Goal: Task Accomplishment & Management: Use online tool/utility

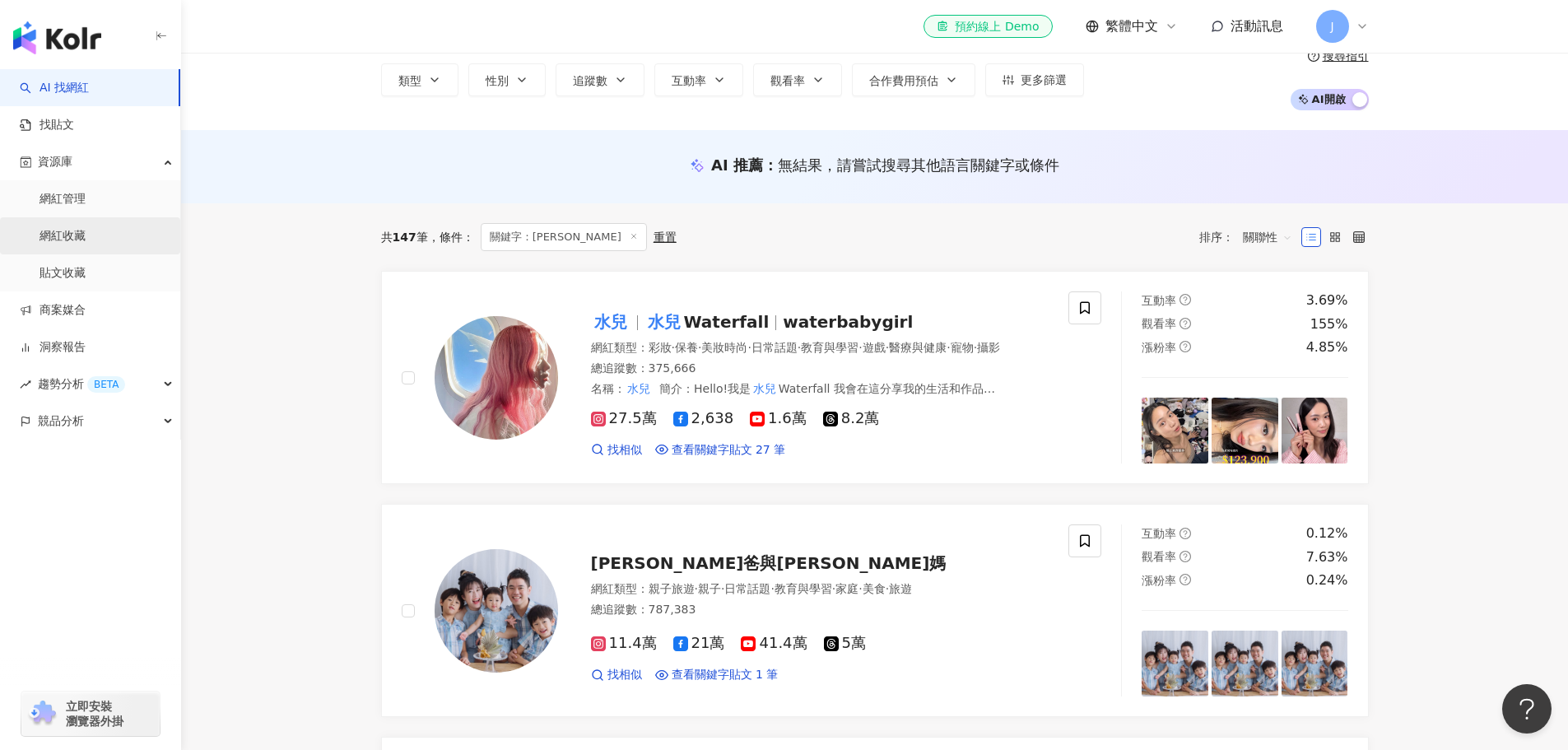
click at [65, 231] on link "網紅收藏" at bounding box center [62, 236] width 46 height 17
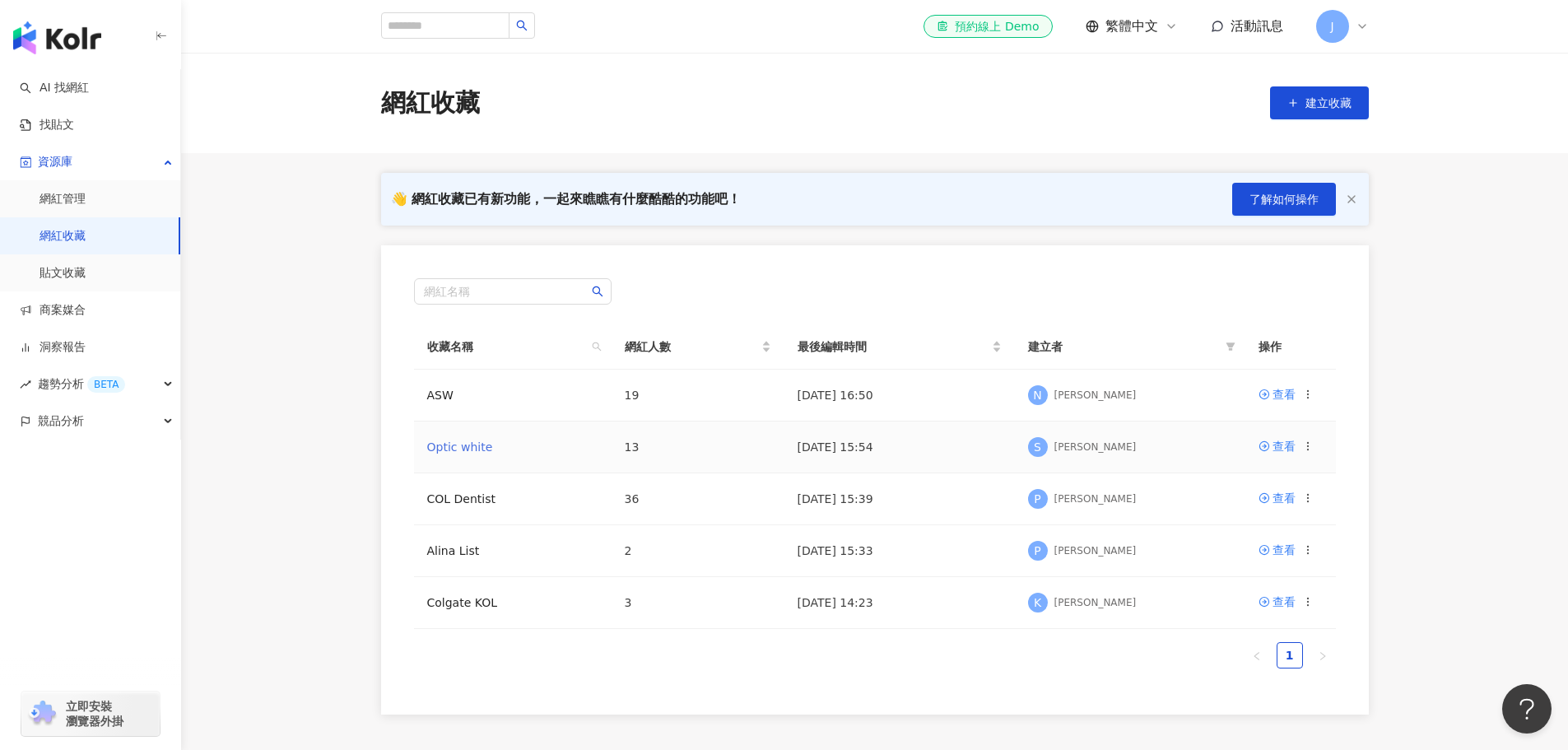
click at [462, 449] on link "Optic white" at bounding box center [459, 447] width 66 height 13
click at [456, 383] on td "ASW" at bounding box center [513, 395] width 197 height 52
click at [442, 393] on link "ASW" at bounding box center [440, 395] width 27 height 13
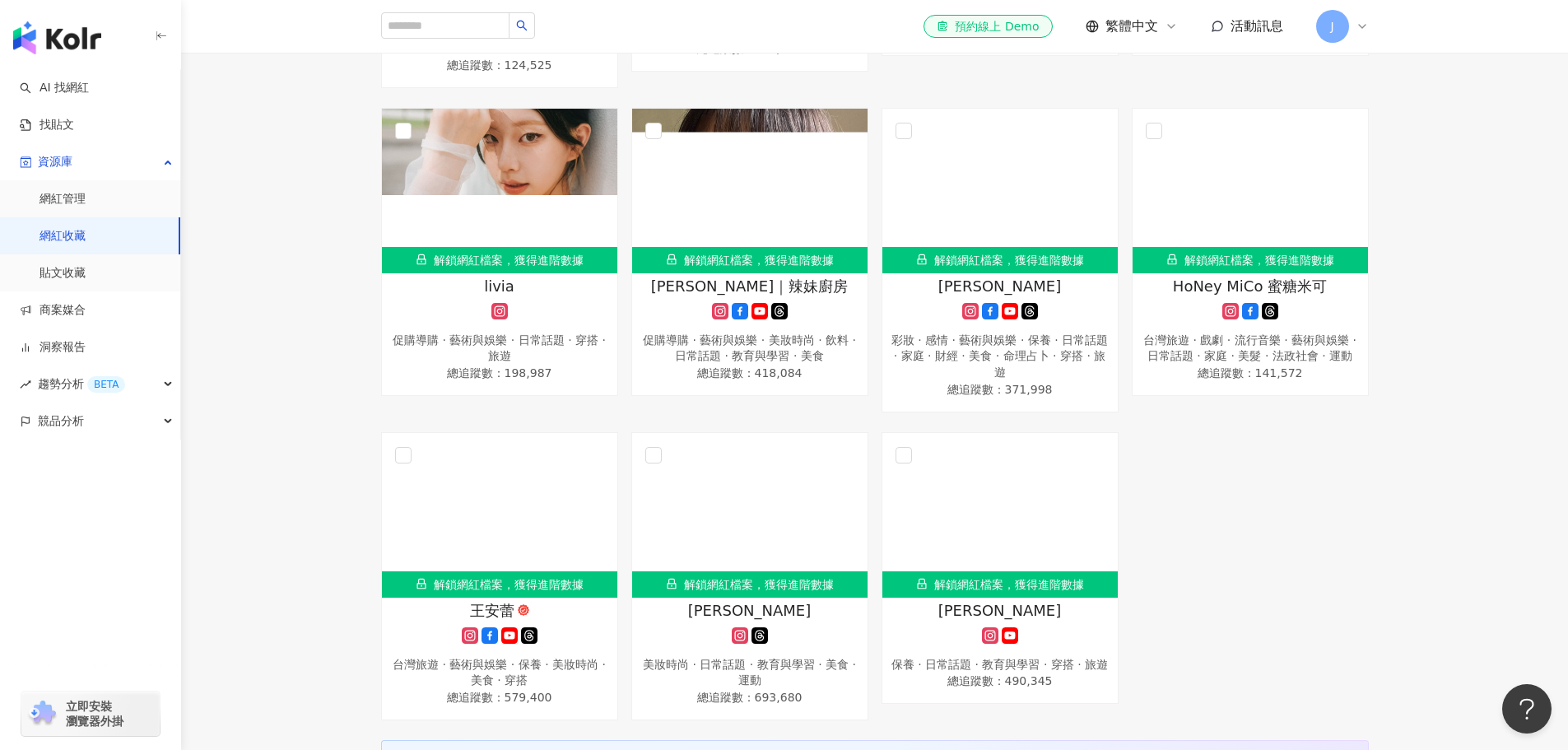
scroll to position [1070, 0]
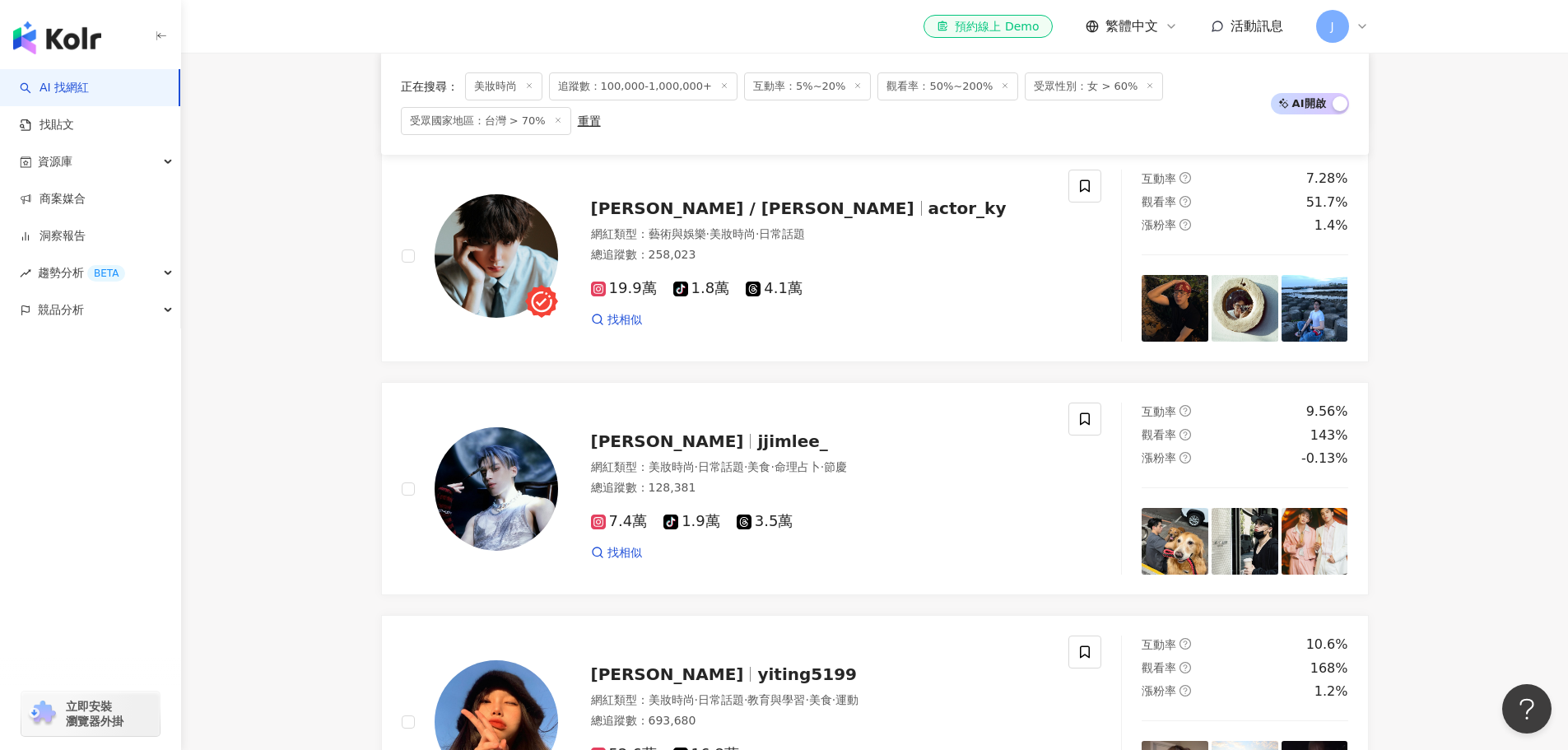
drag, startPoint x: 0, startPoint y: 0, endPoint x: 338, endPoint y: 284, distance: 441.5
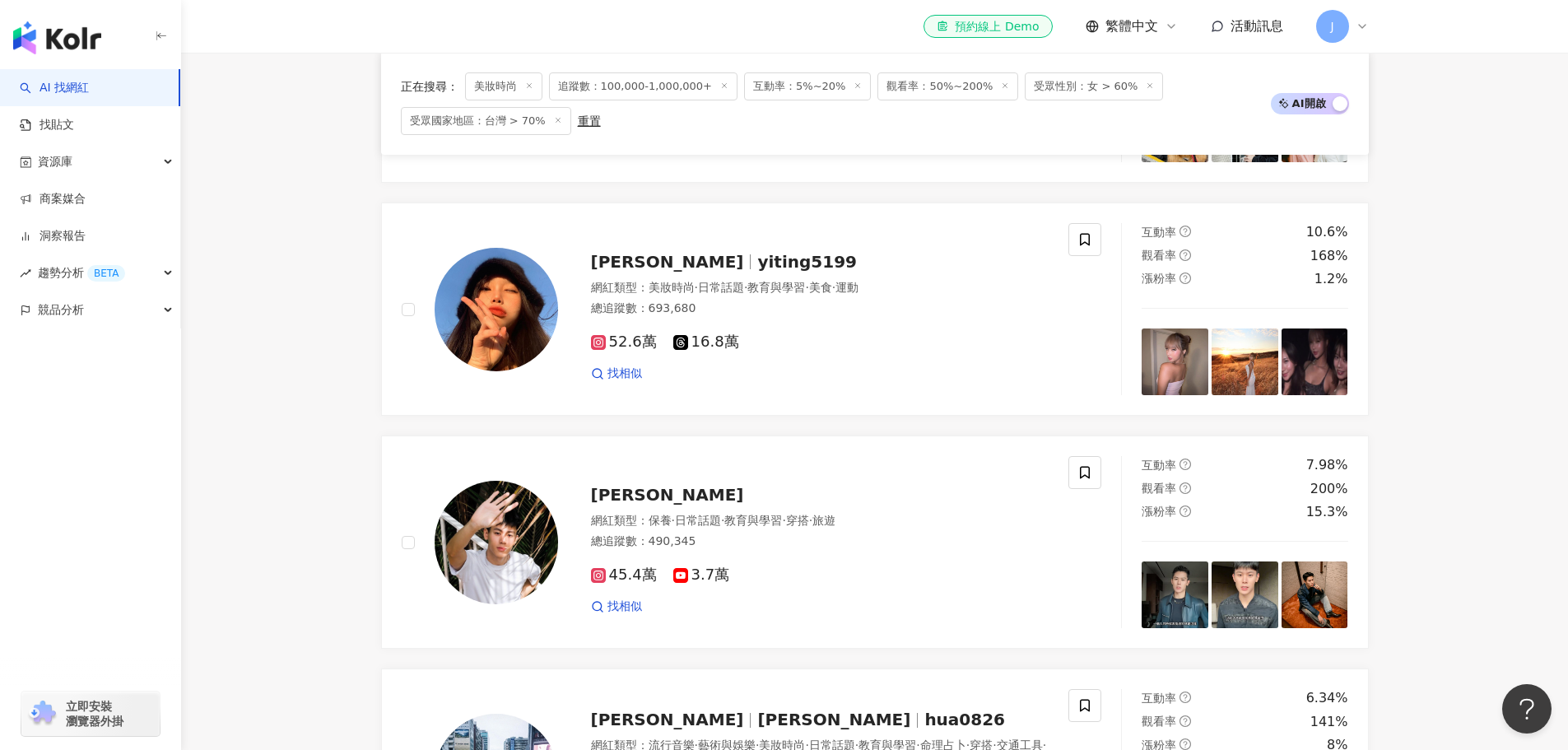
scroll to position [1399, 0]
click at [628, 352] on span "52.6萬" at bounding box center [624, 342] width 66 height 18
click at [326, 448] on main "不分平台 台灣 搜尋 您可能感興趣： 牙線 防蛀 牙線 防蛀 類型 性別 追蹤數 互動率 觀看率 合作費用預估 更多篩選 篩選條件 關於網紅 互動潛力 受眾輪…" at bounding box center [875, 651] width 1387 height 3995
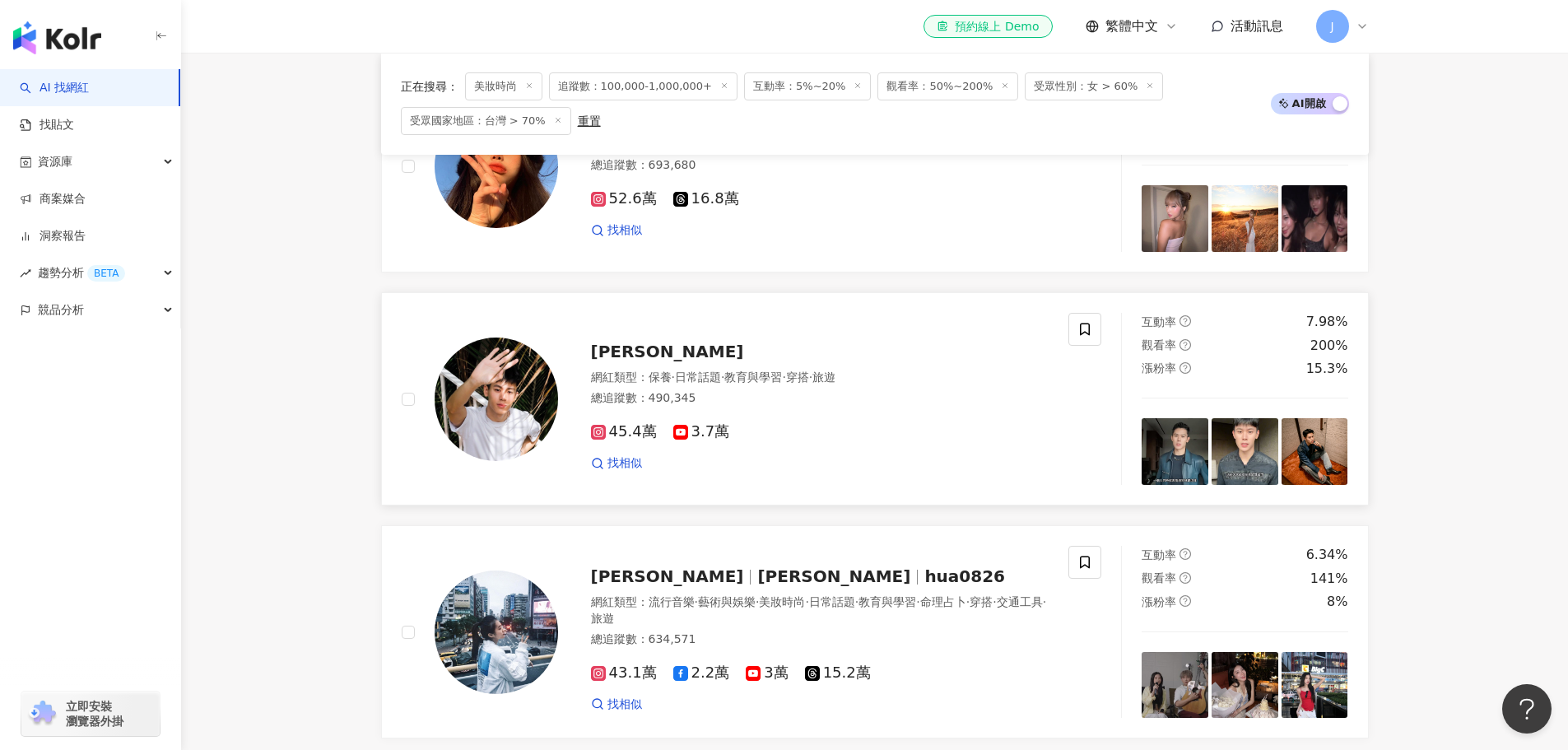
scroll to position [1563, 0]
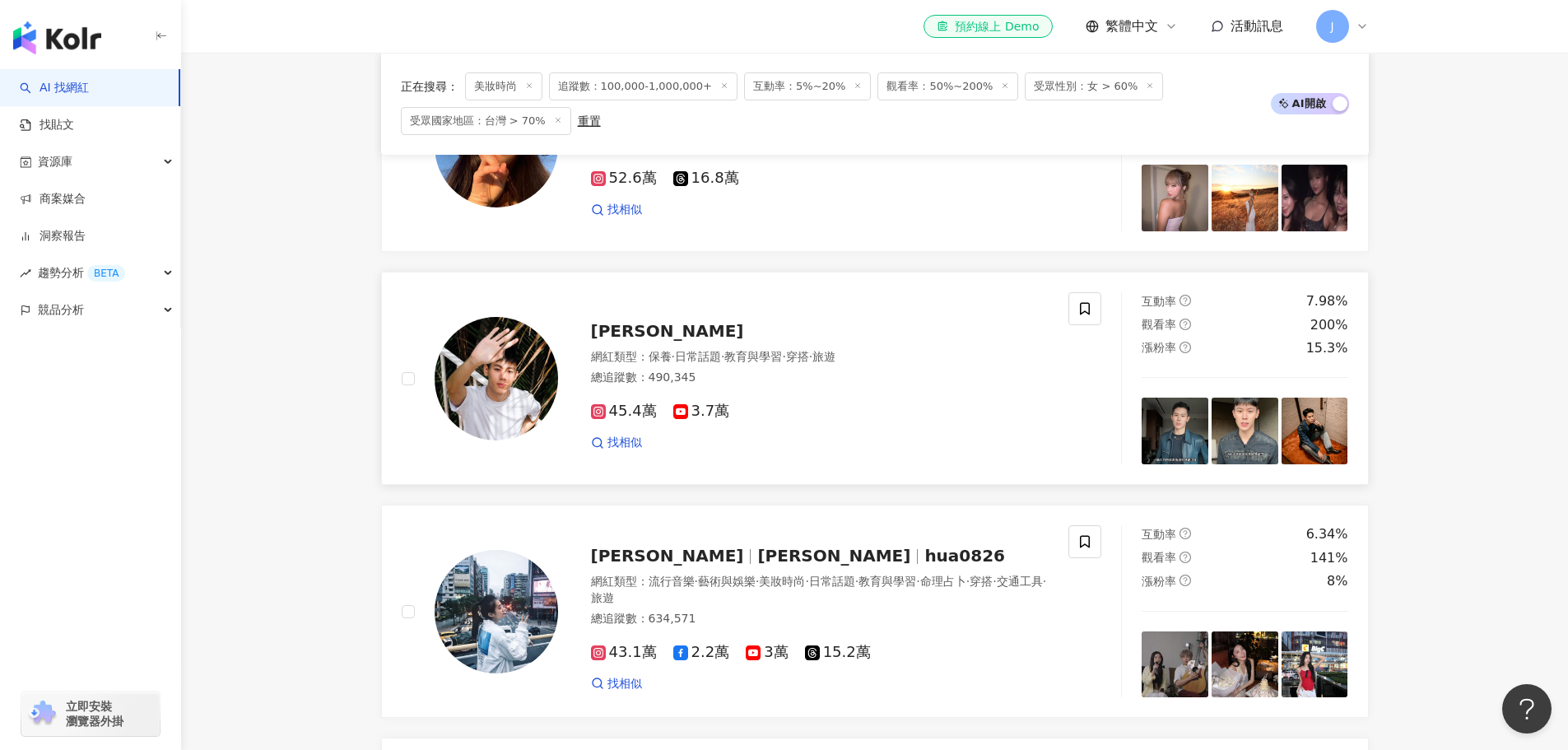
click at [611, 341] on span "Ivan" at bounding box center [667, 331] width 153 height 20
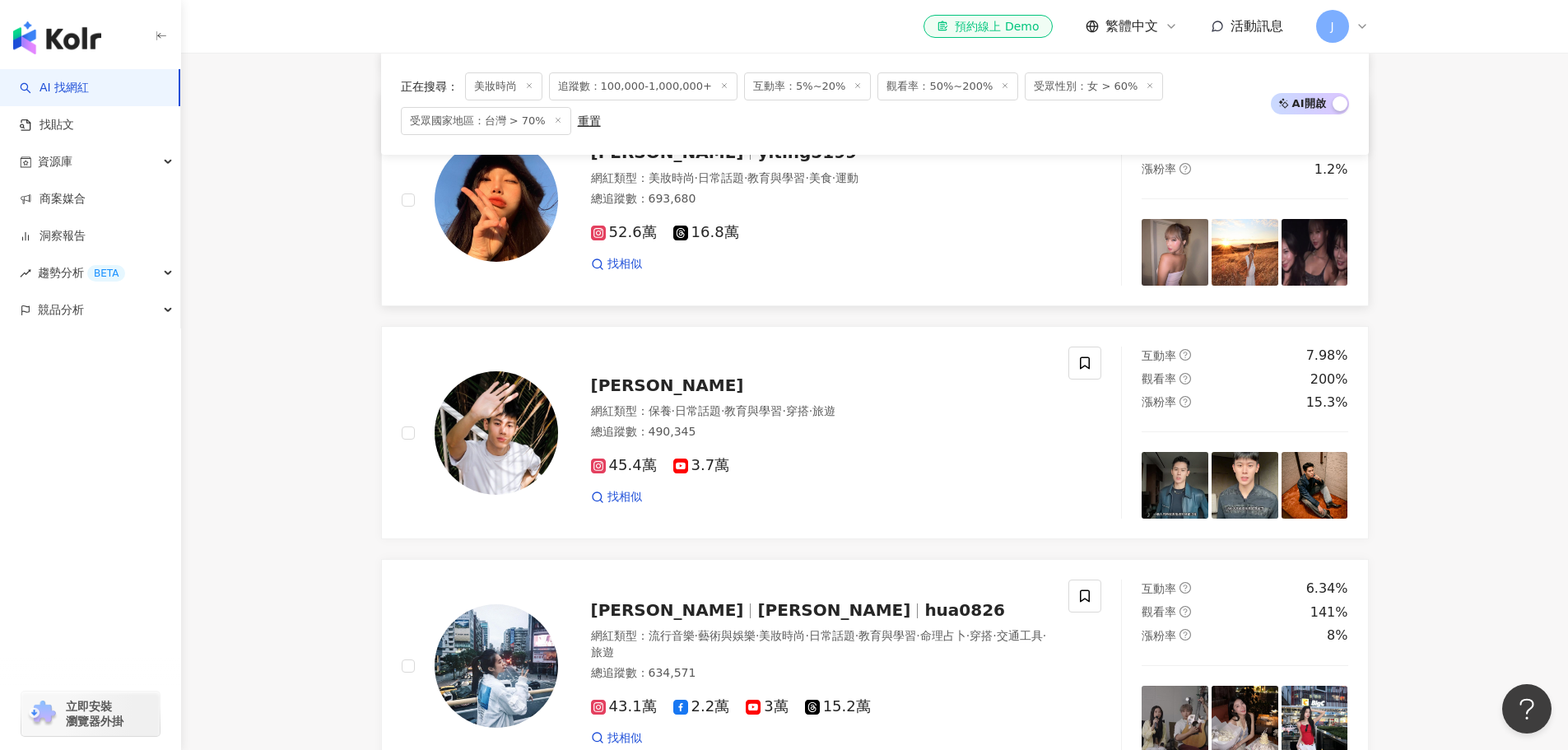
scroll to position [1482, 0]
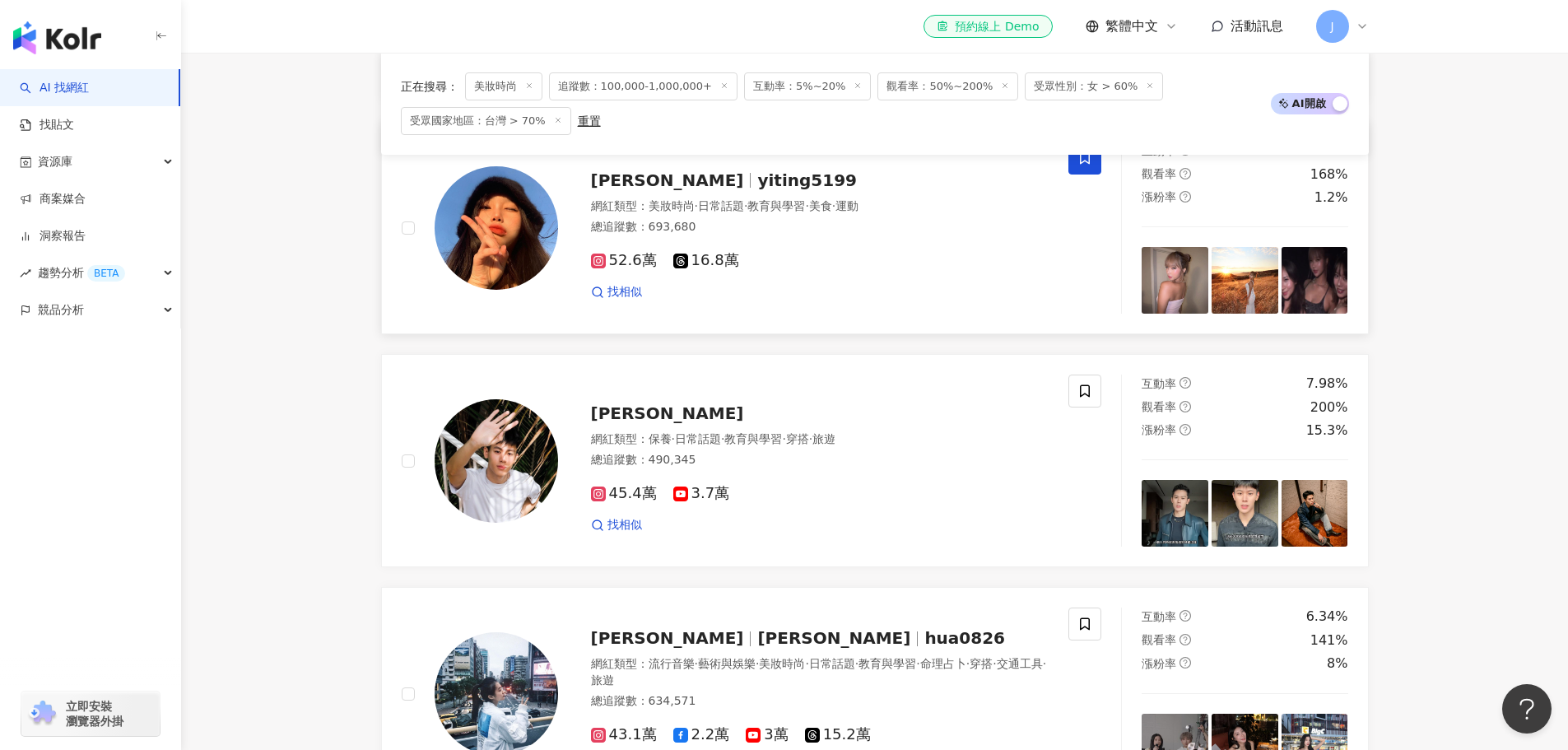
click at [1092, 165] on icon at bounding box center [1085, 158] width 15 height 15
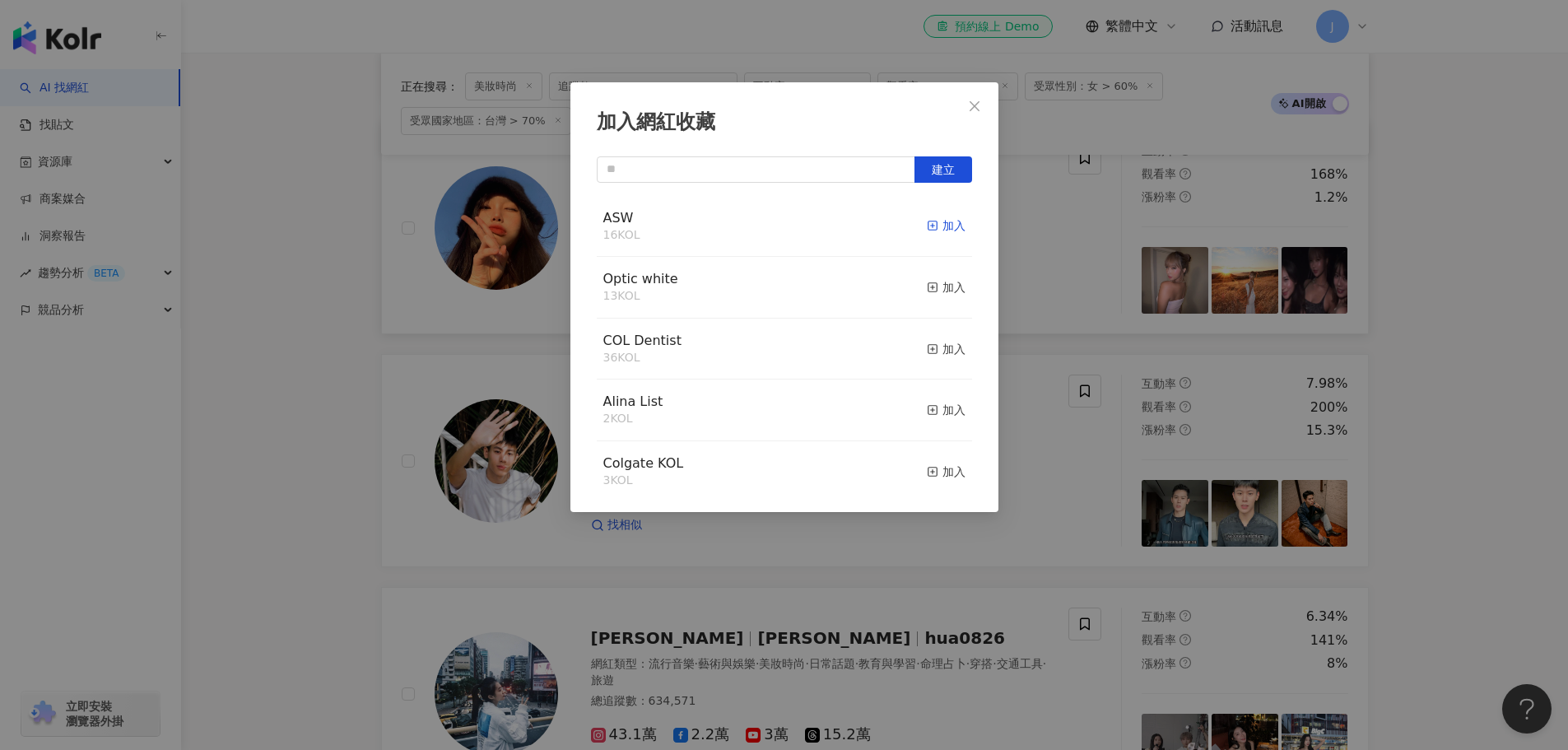
click at [939, 226] on div "加入" at bounding box center [946, 226] width 38 height 18
click at [981, 100] on icon "close" at bounding box center [975, 106] width 13 height 13
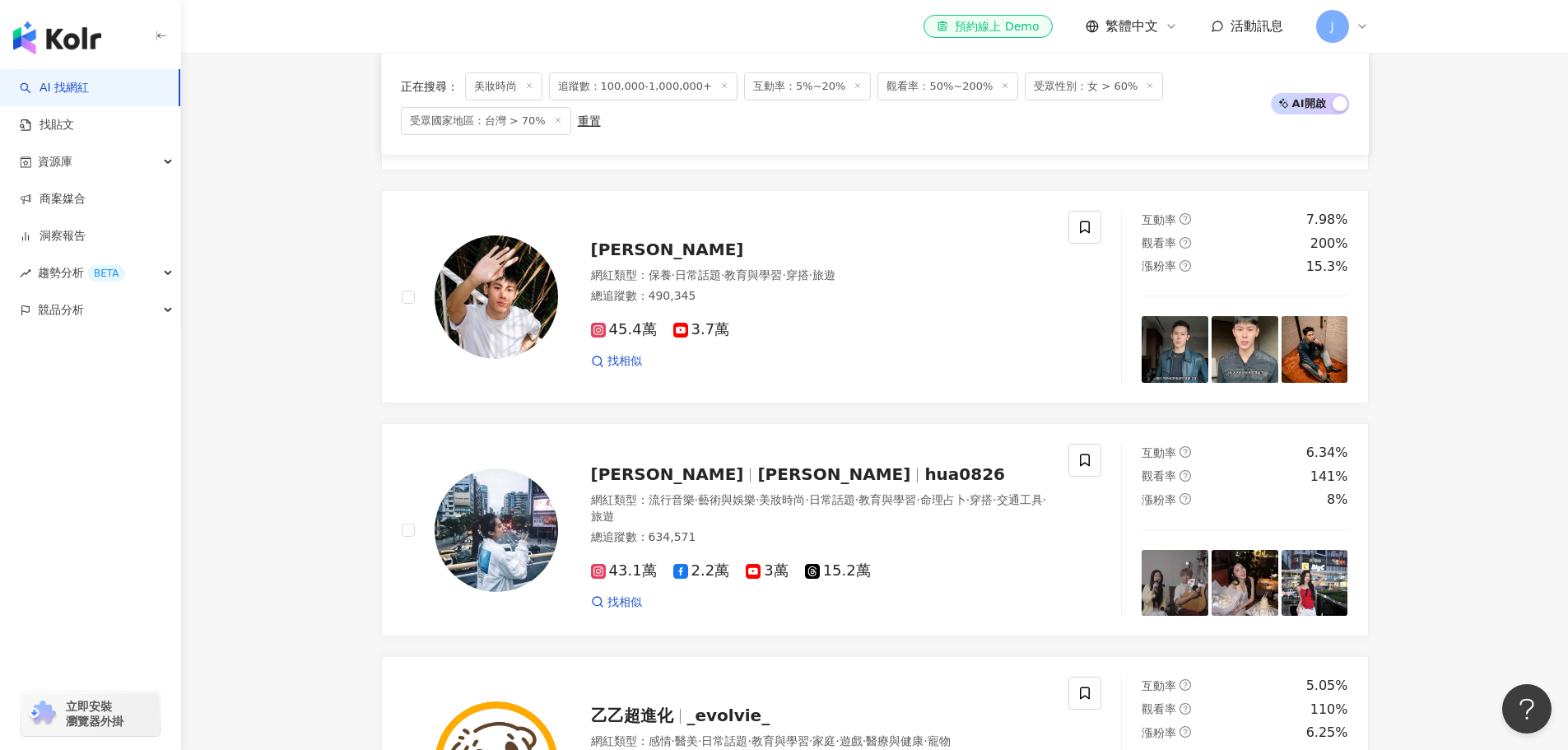
scroll to position [1646, 0]
click at [1088, 234] on icon at bounding box center [1085, 226] width 15 height 15
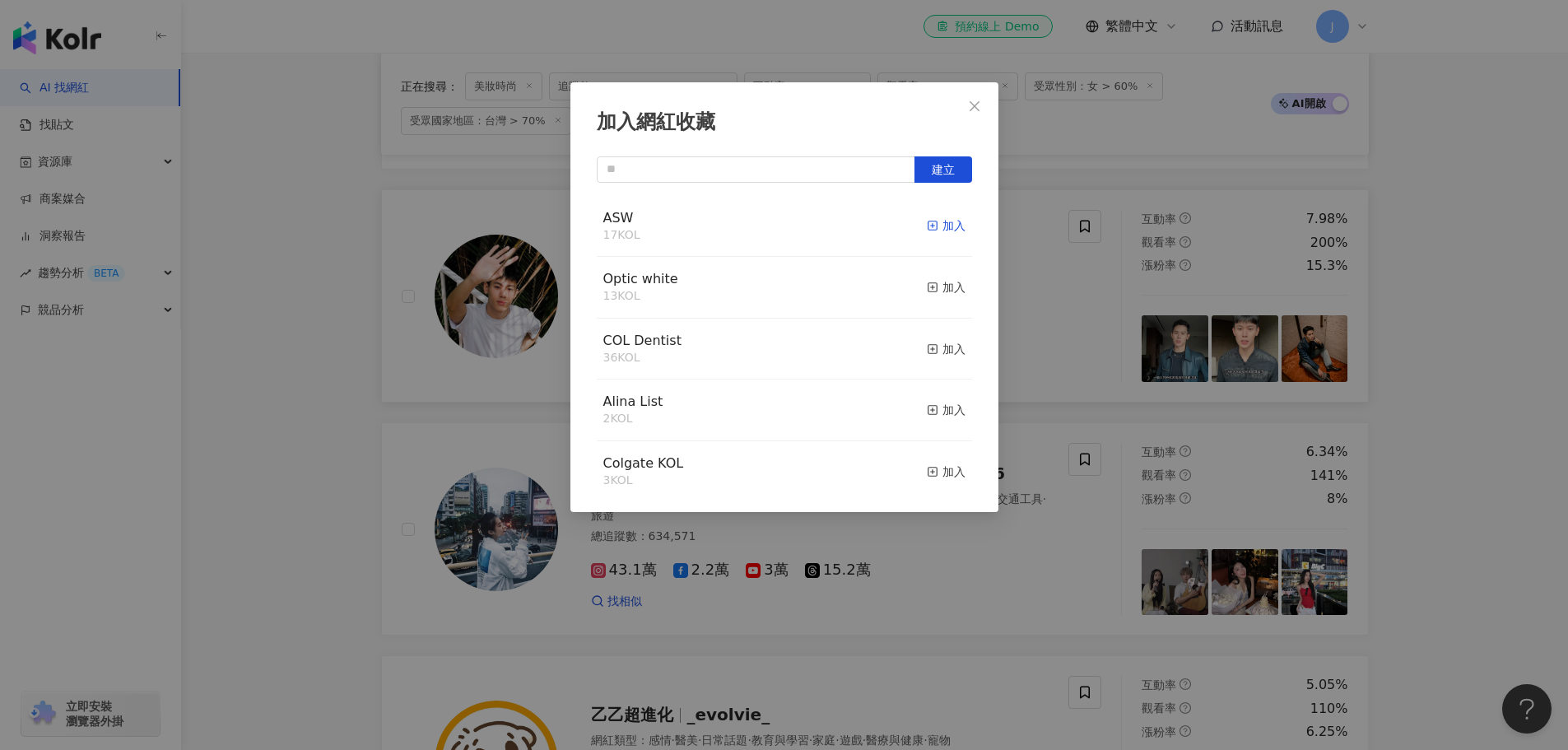
click at [946, 227] on div "加入" at bounding box center [946, 226] width 38 height 18
click at [975, 100] on icon "close" at bounding box center [975, 106] width 13 height 13
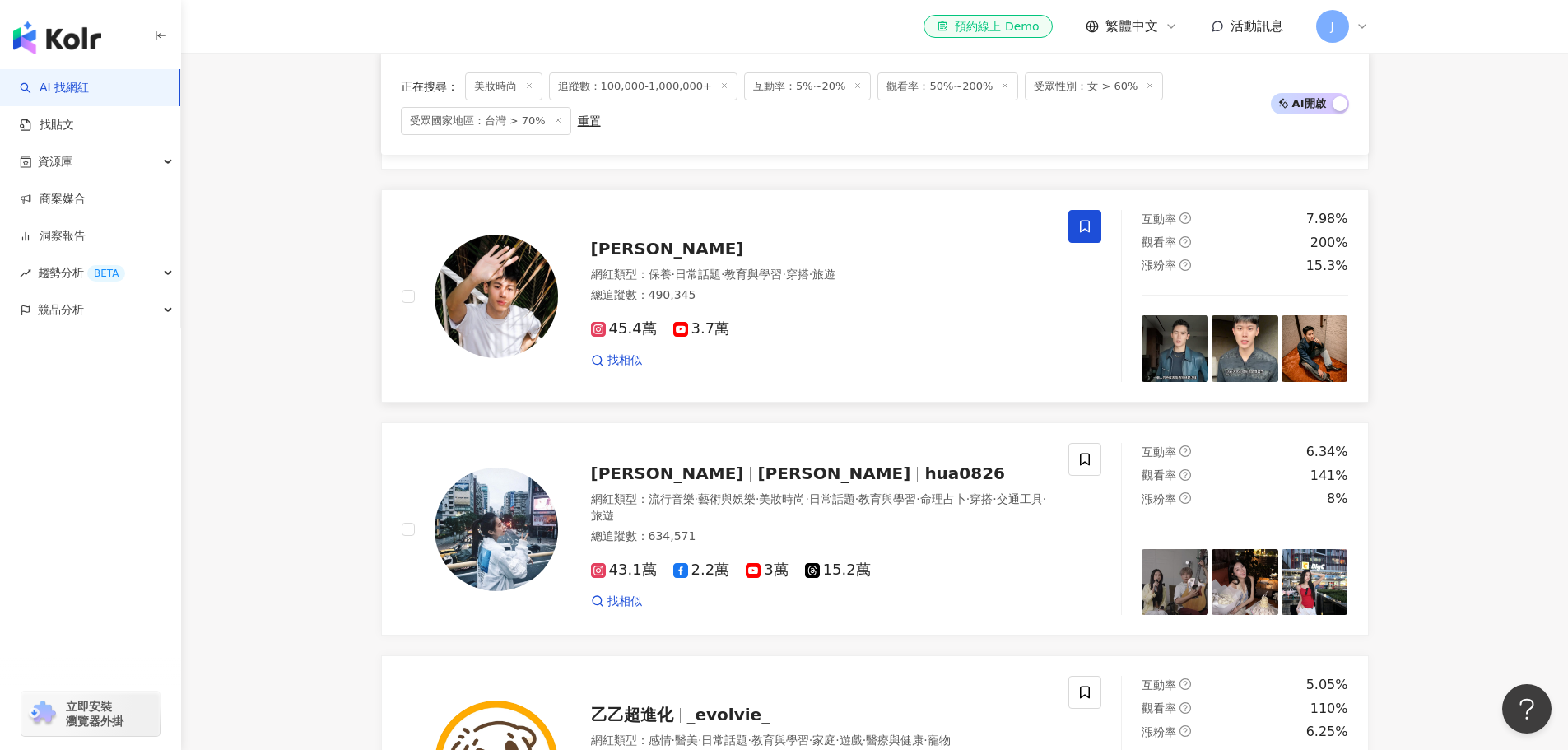
click at [325, 490] on main "不分平台 台灣 搜尋 您可能感興趣： 牙線 防蛀 牙線 防蛀 類型 性別 追蹤數 互動率 觀看率 合作費用預估 更多篩選 篩選條件 關於網紅 互動潛力 受眾輪…" at bounding box center [875, 403] width 1387 height 3995
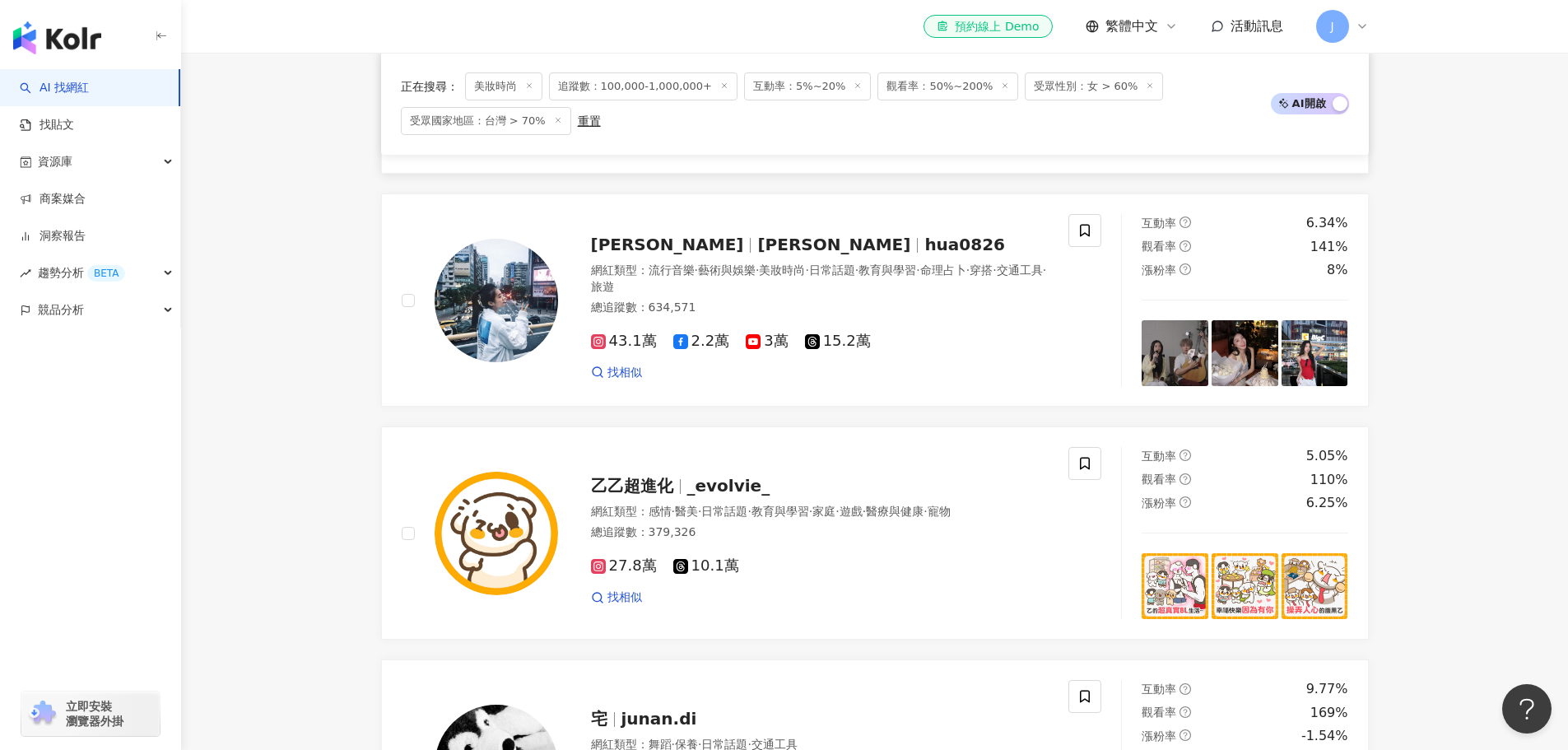
scroll to position [2057, 0]
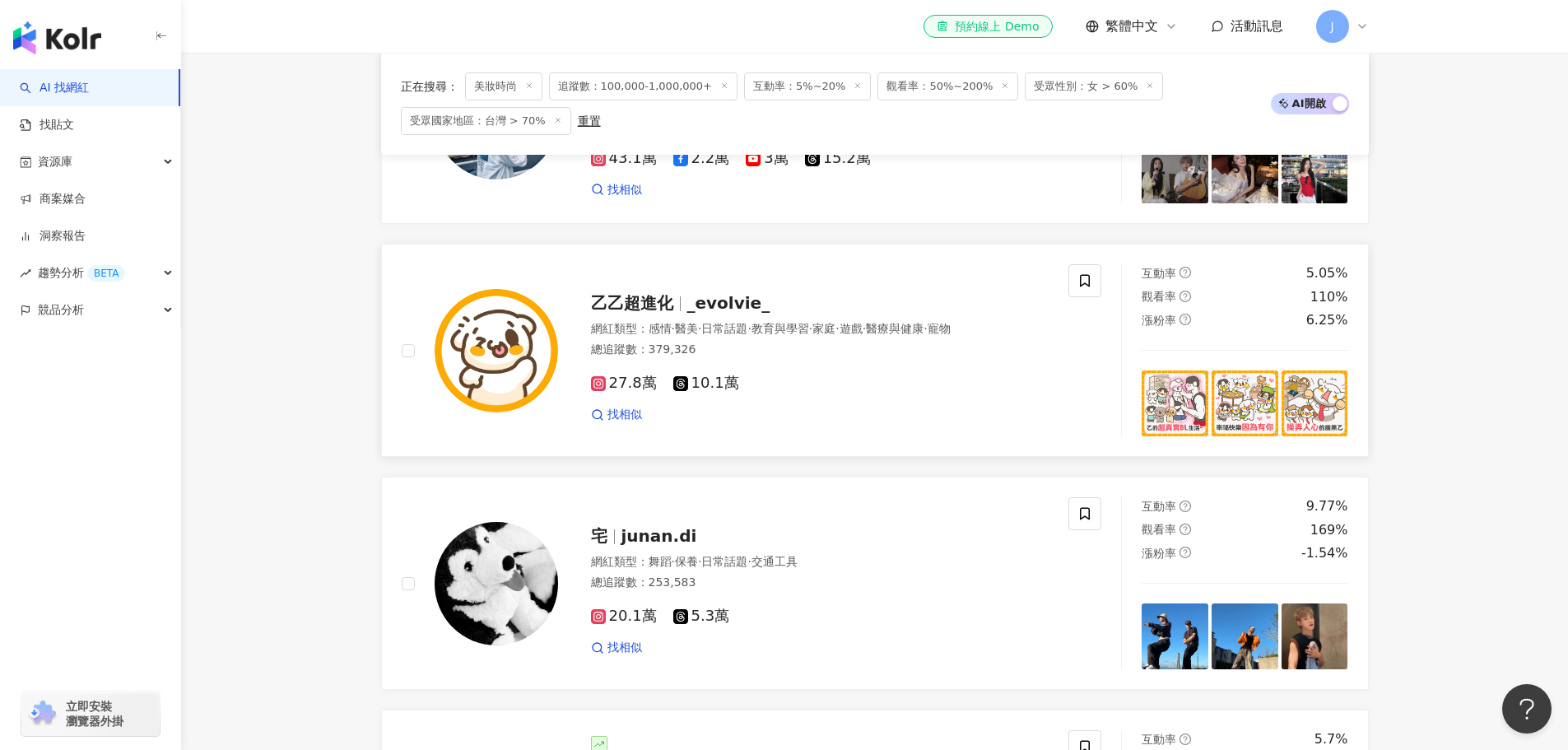
click at [677, 310] on span "乙乙超進化" at bounding box center [639, 303] width 96 height 20
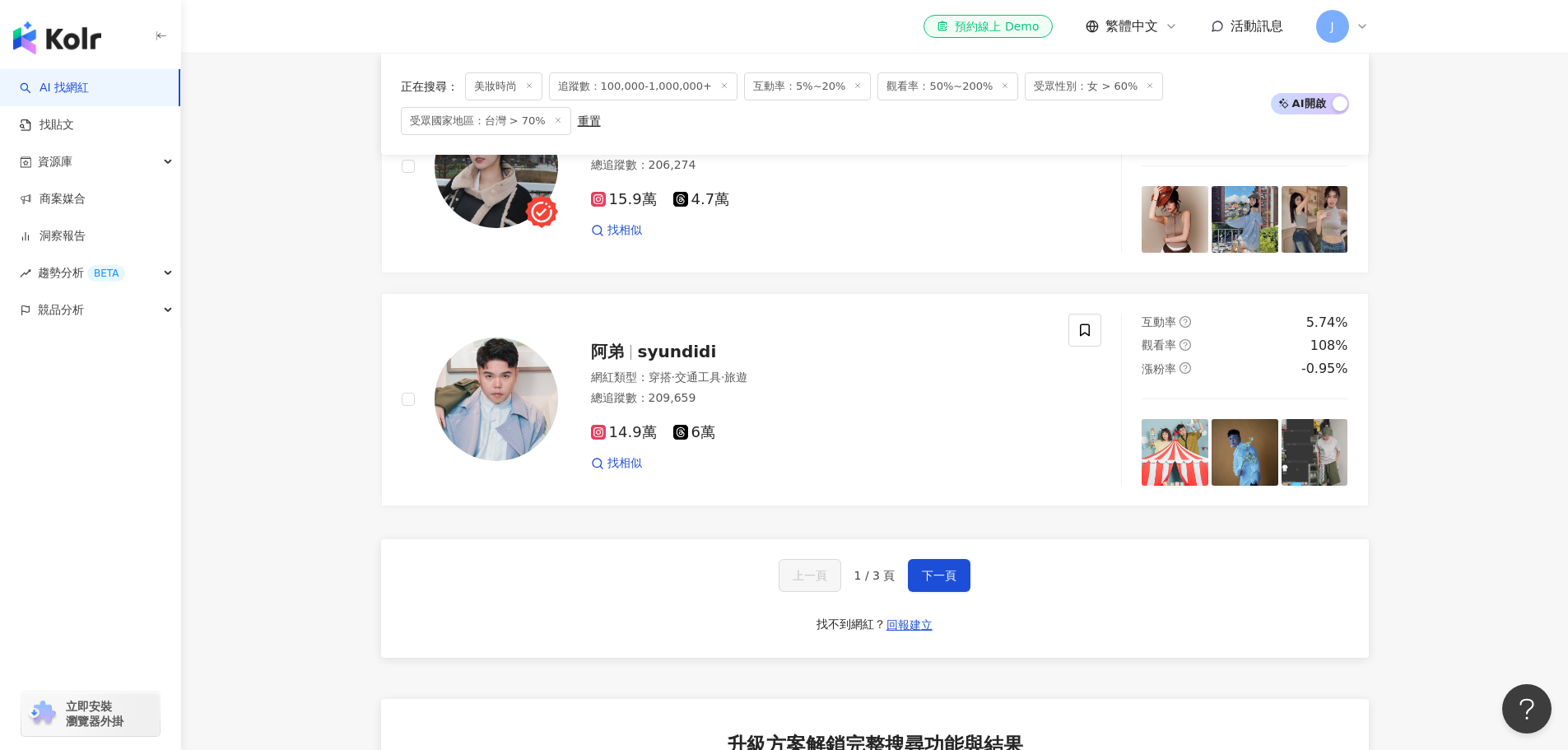
scroll to position [2962, 0]
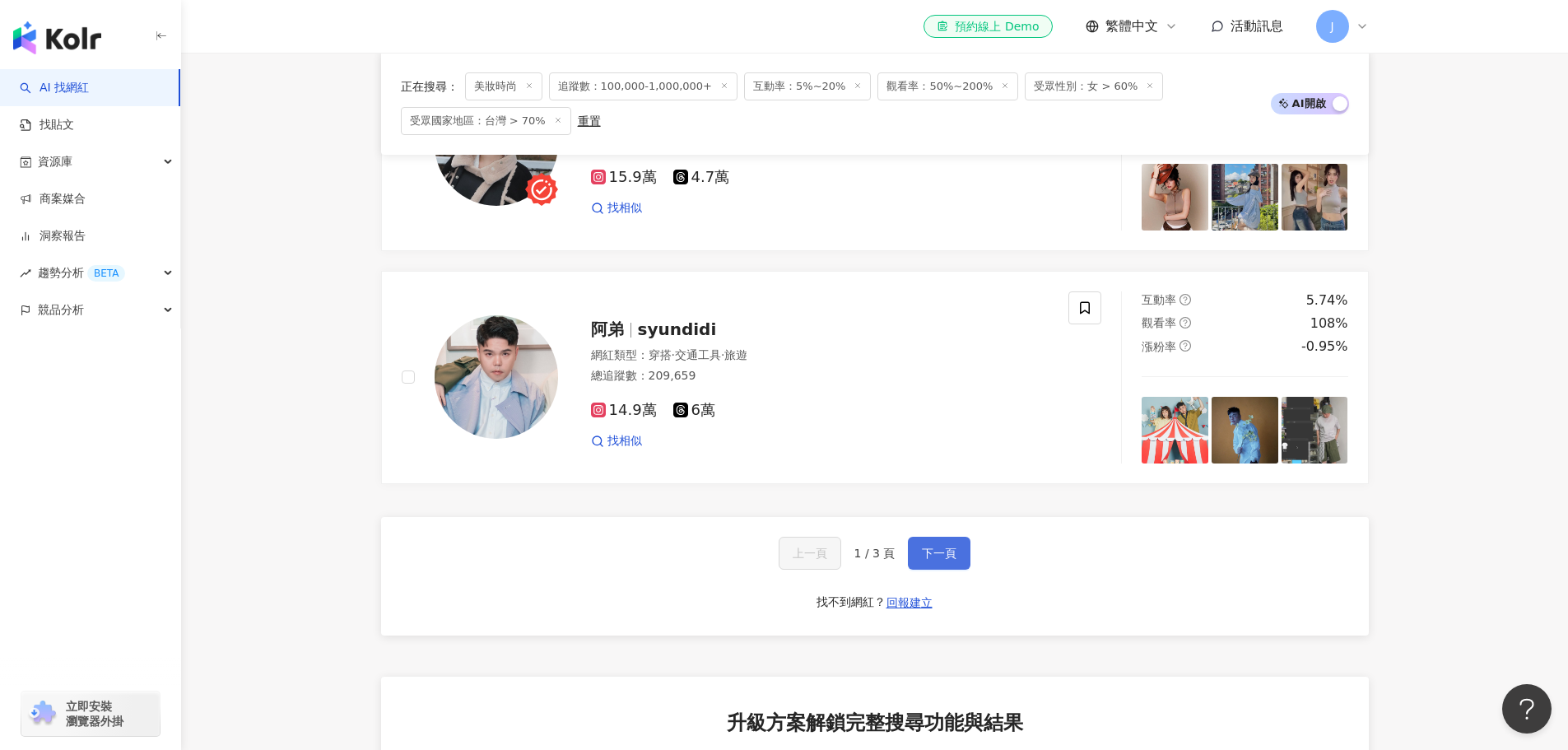
click at [941, 560] on span "下一頁" at bounding box center [939, 553] width 34 height 13
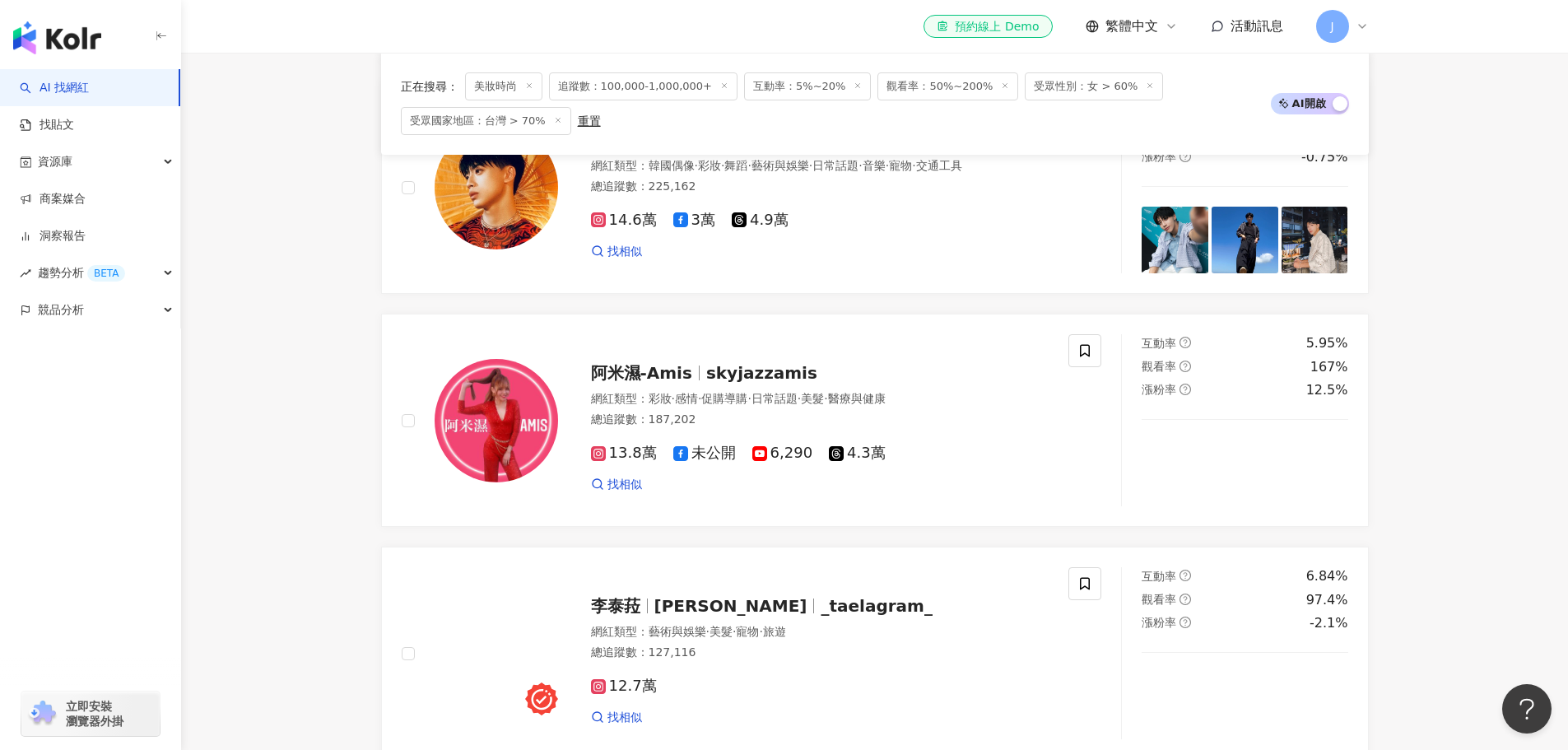
scroll to position [905, 0]
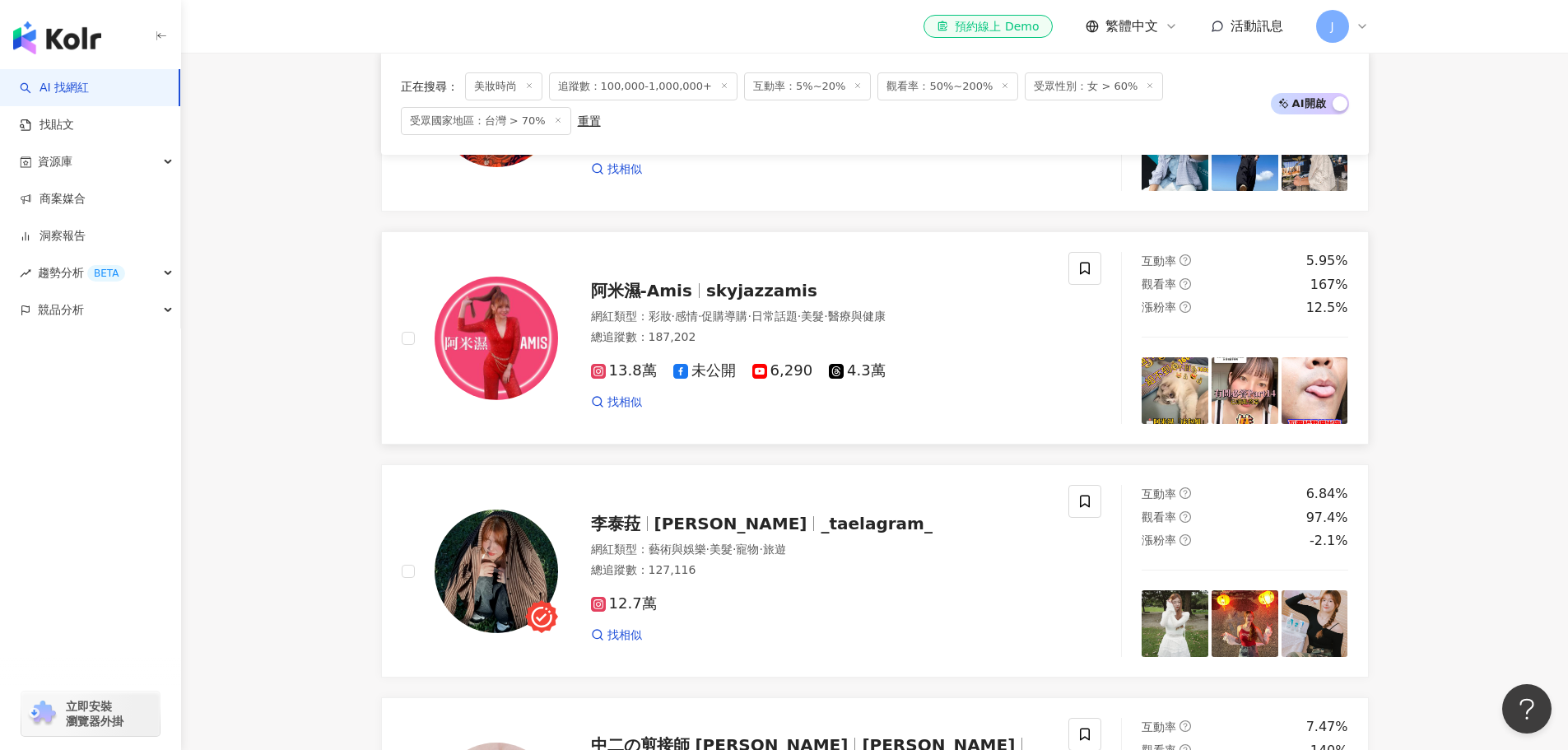
click at [675, 301] on span "阿米濕-Amis" at bounding box center [642, 291] width 101 height 20
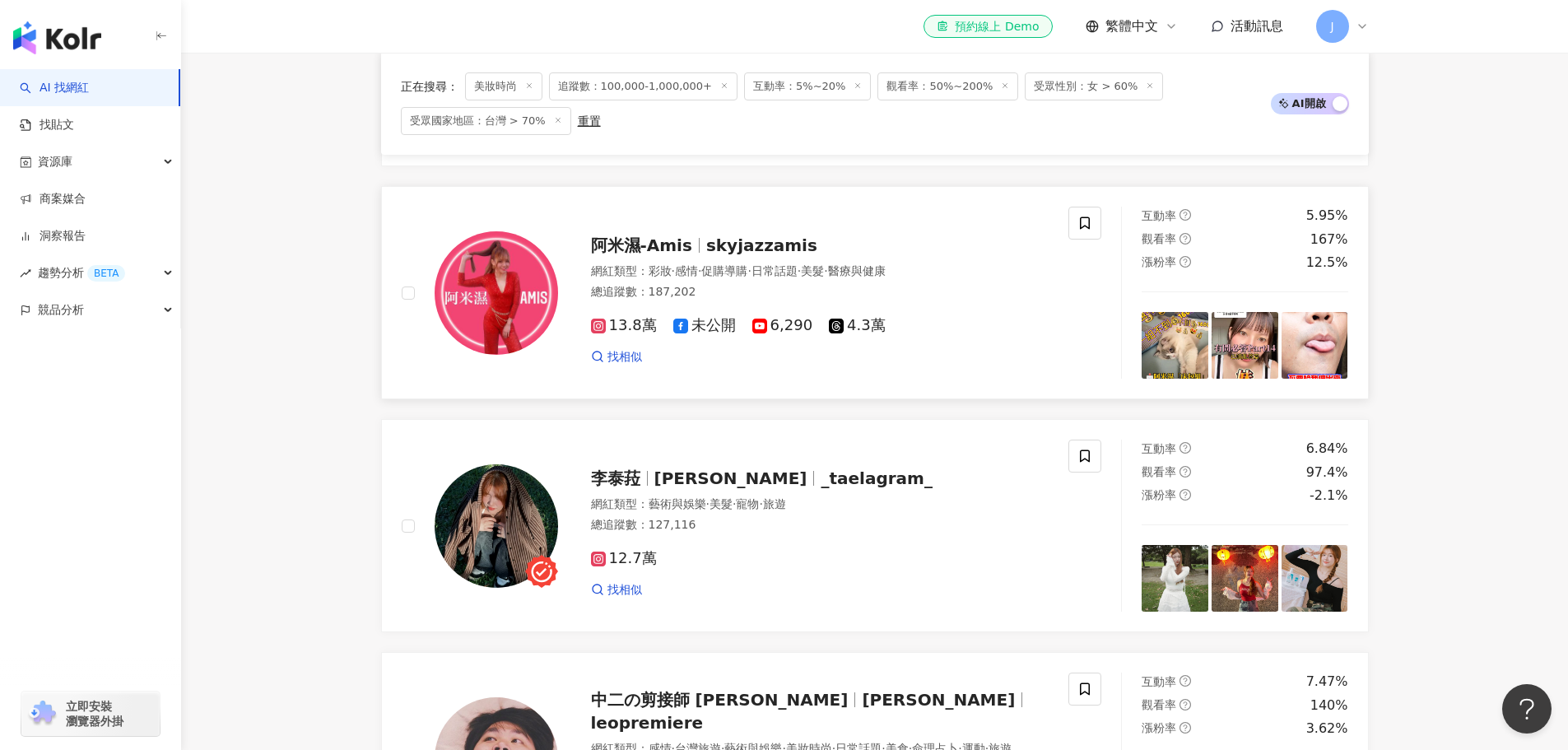
scroll to position [987, 0]
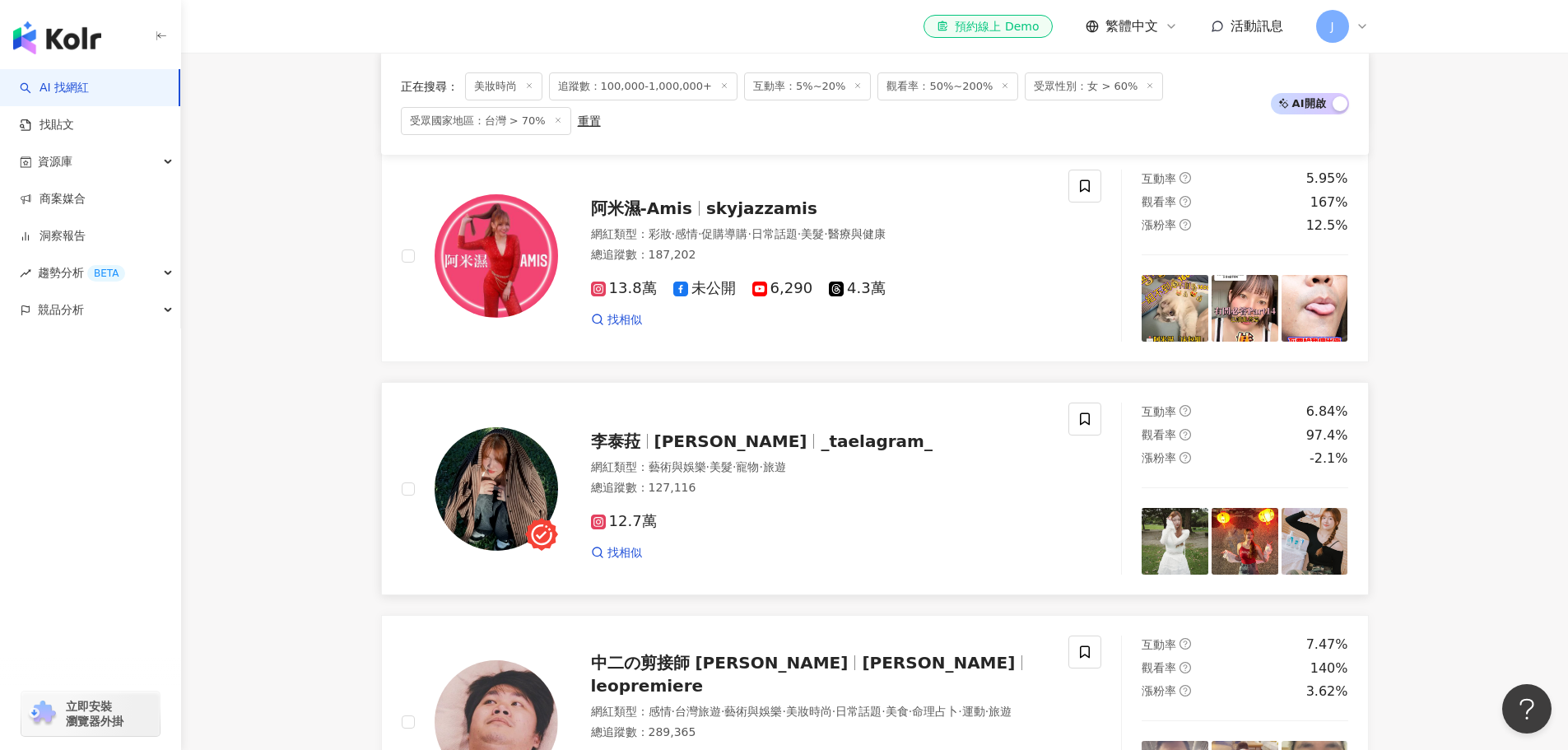
click at [657, 448] on span "이태라" at bounding box center [730, 441] width 153 height 20
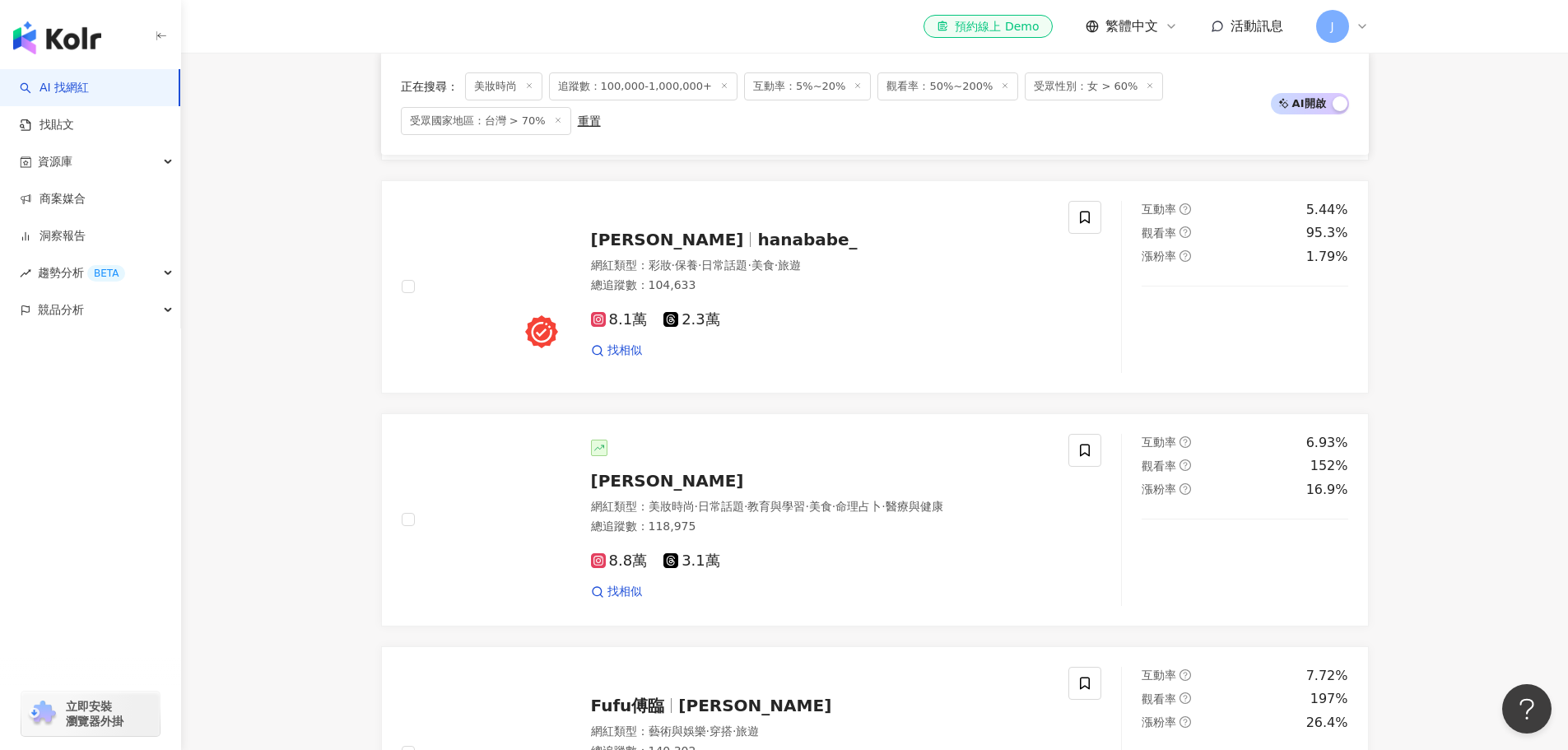
scroll to position [2633, 0]
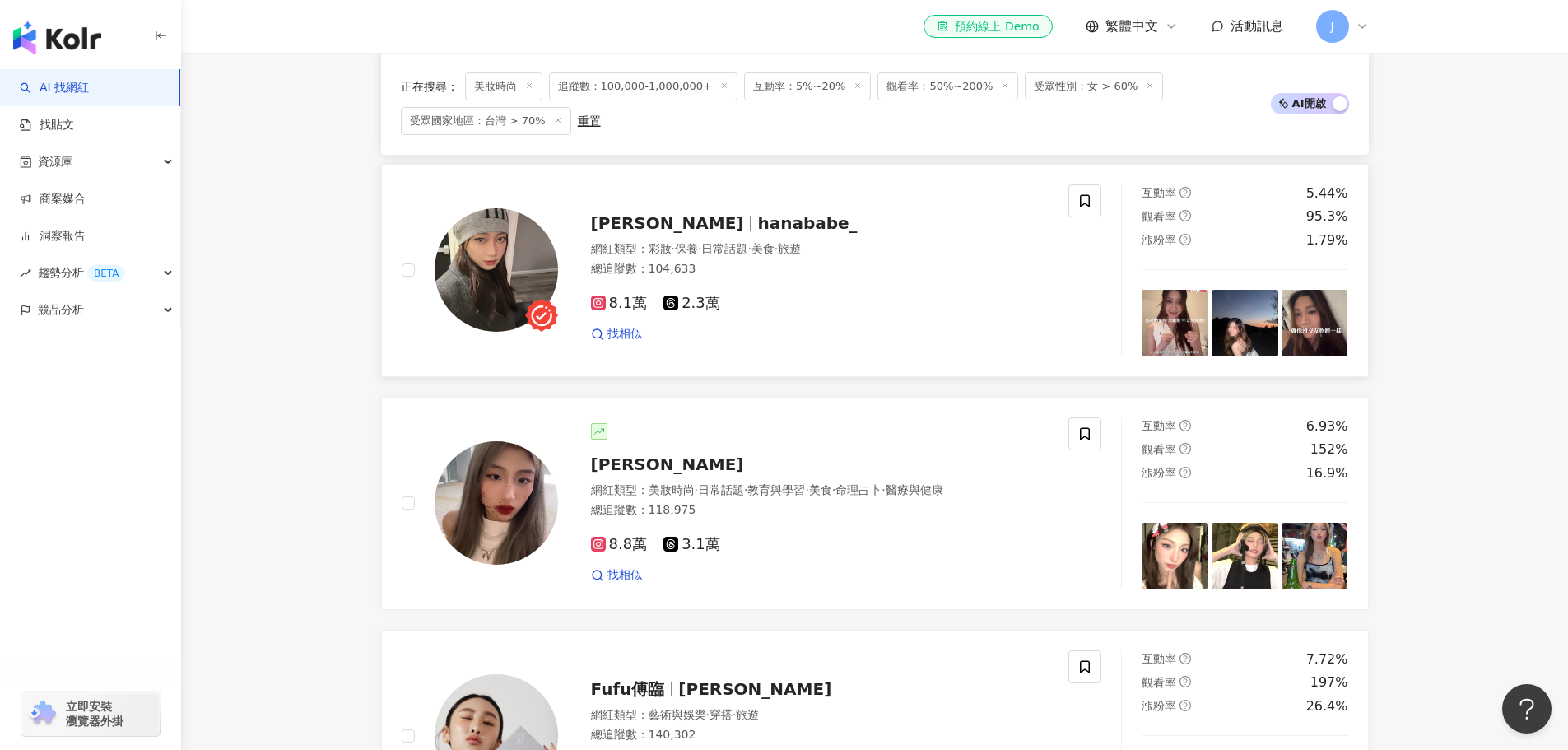
drag, startPoint x: 703, startPoint y: 215, endPoint x: 660, endPoint y: 215, distance: 43.0
click at [660, 215] on span "Hana C" at bounding box center [675, 223] width 167 height 20
click at [607, 454] on span "Chen" at bounding box center [667, 464] width 153 height 20
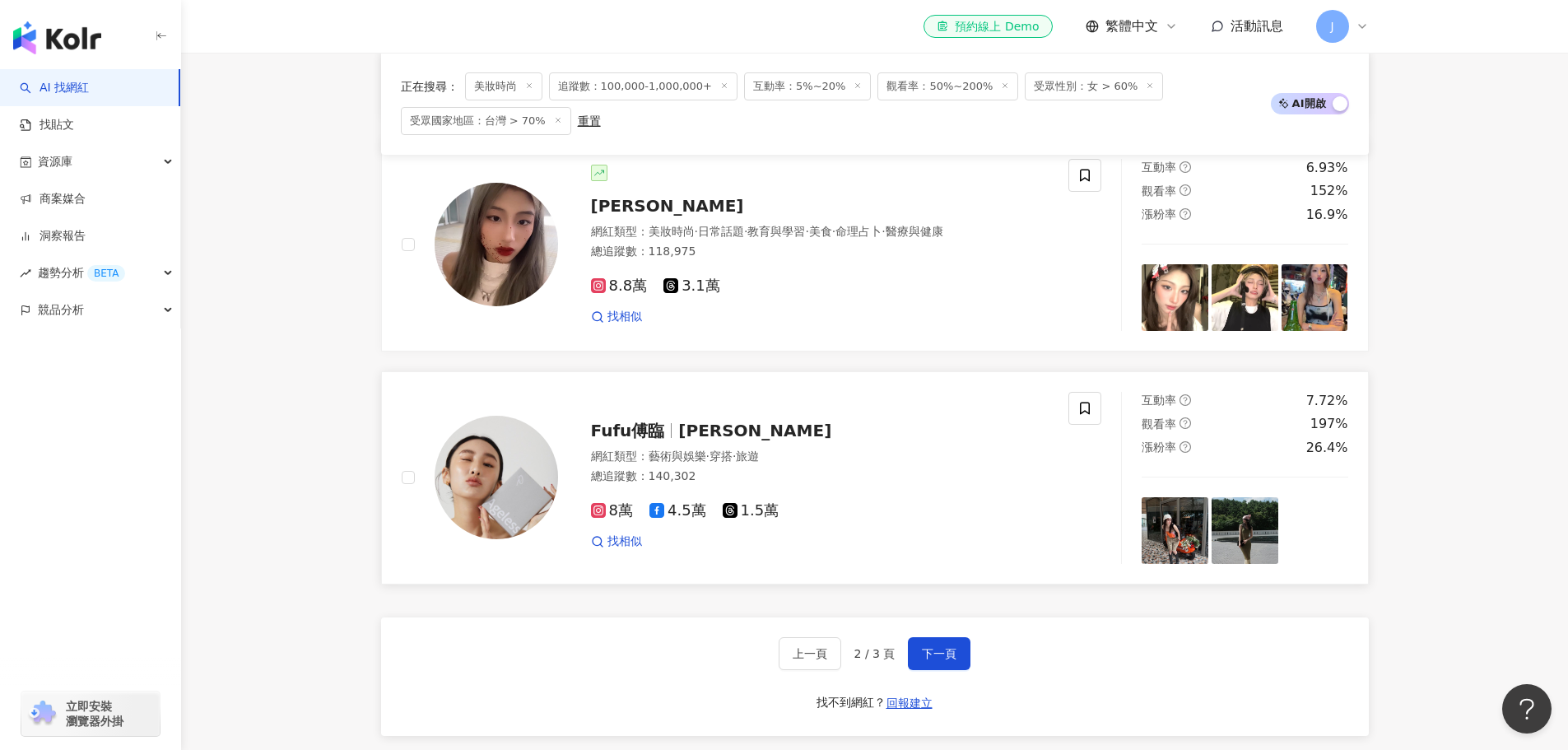
scroll to position [3045, 0]
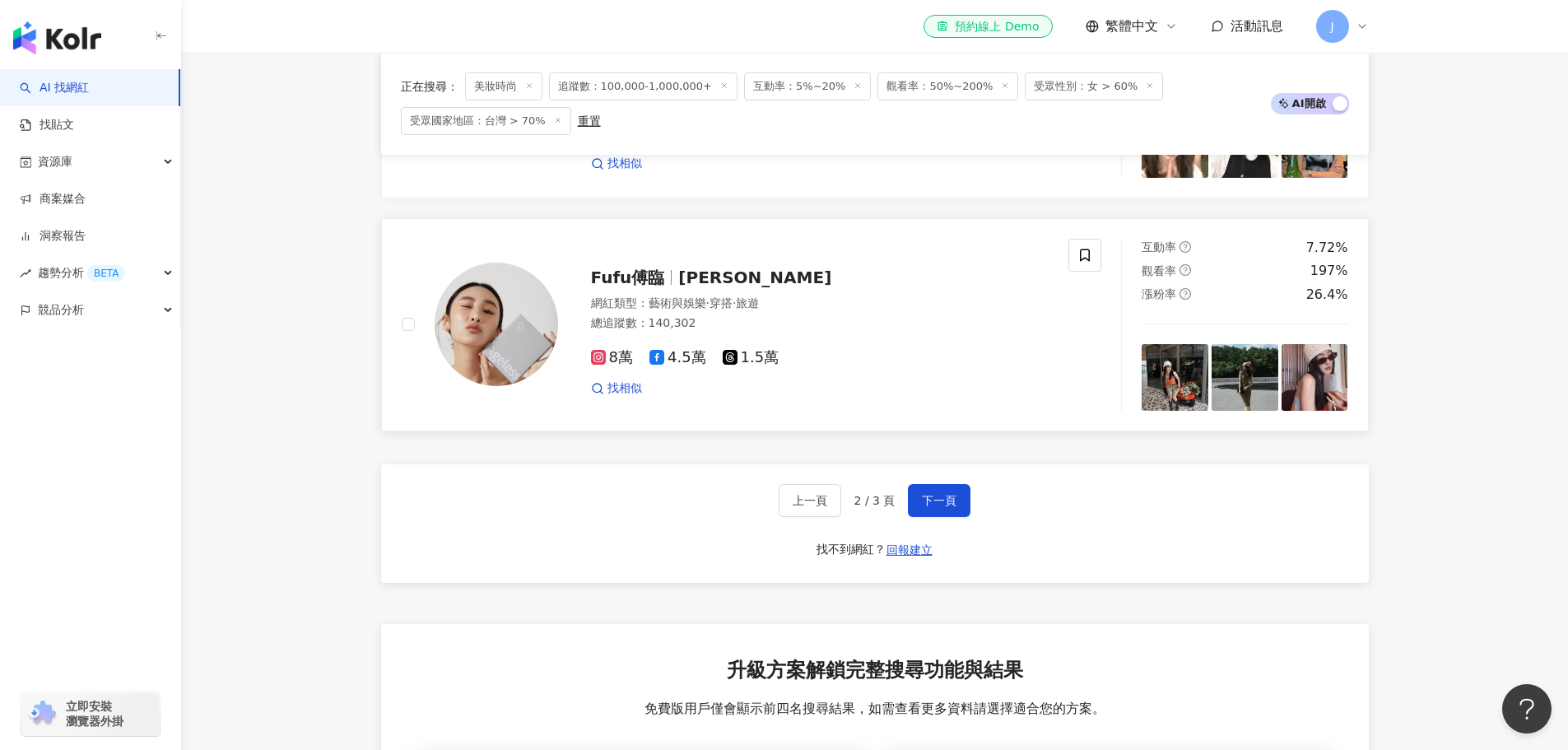
click at [634, 267] on span "Fufu傅臨" at bounding box center [628, 277] width 74 height 20
click at [941, 494] on span "下一頁" at bounding box center [939, 500] width 34 height 13
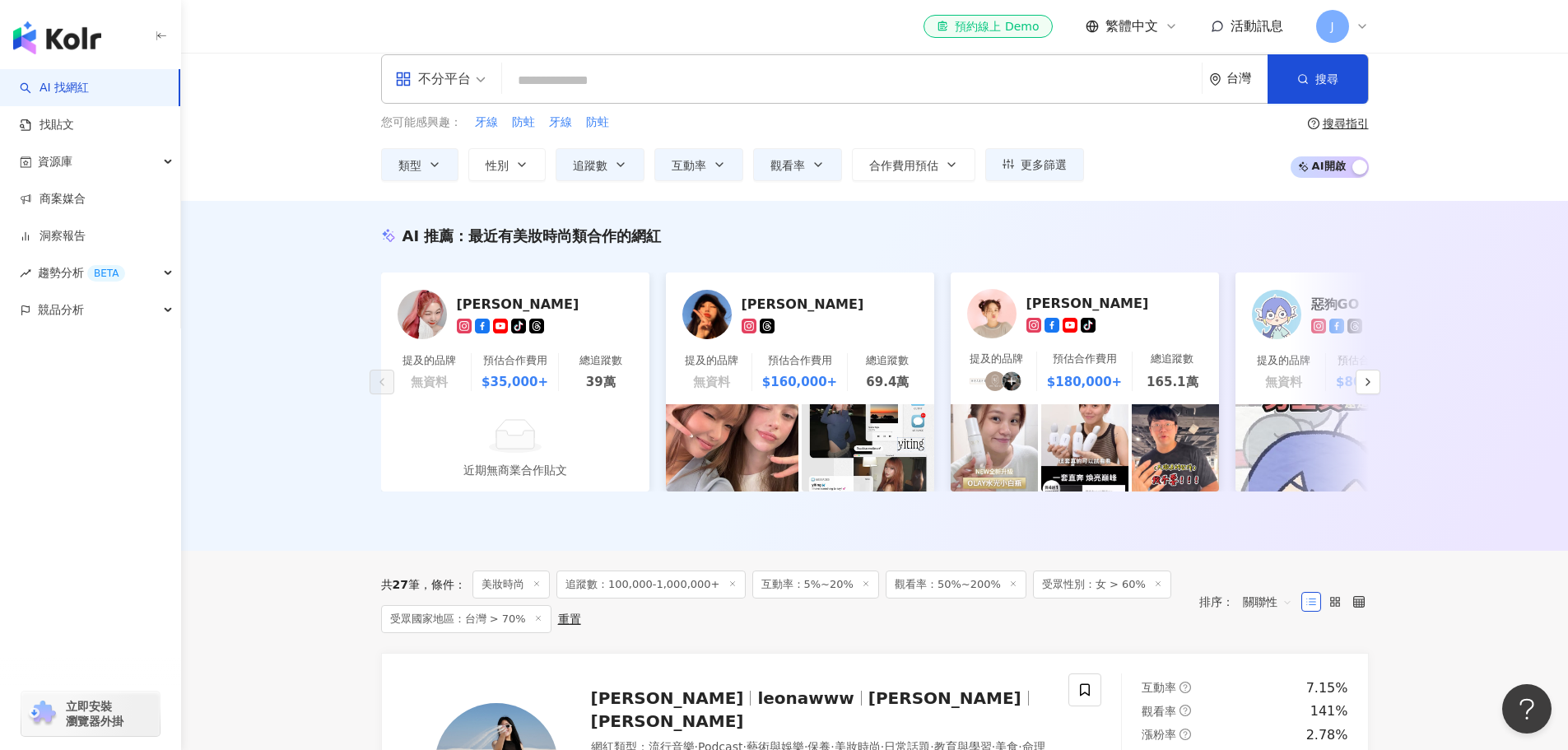
scroll to position [0, 0]
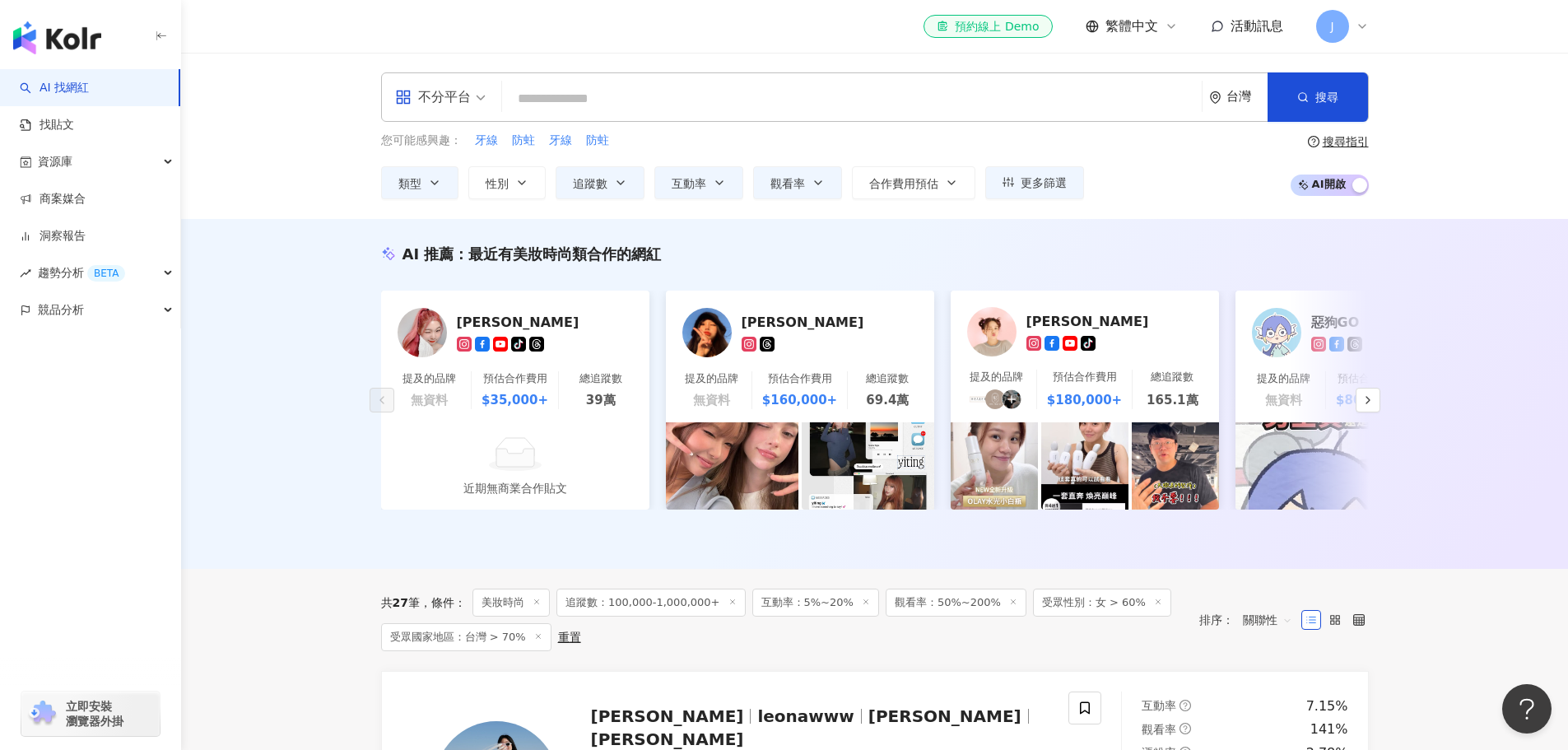
click at [320, 378] on div "AI 推薦 ： 最近有美妝時尚類合作的網紅 李侑真 tiktok-icon 提及的品牌 無資料 預估合作費用 $35,000+ 總追蹤數 39萬 近期無商業合…" at bounding box center [875, 393] width 1387 height 350
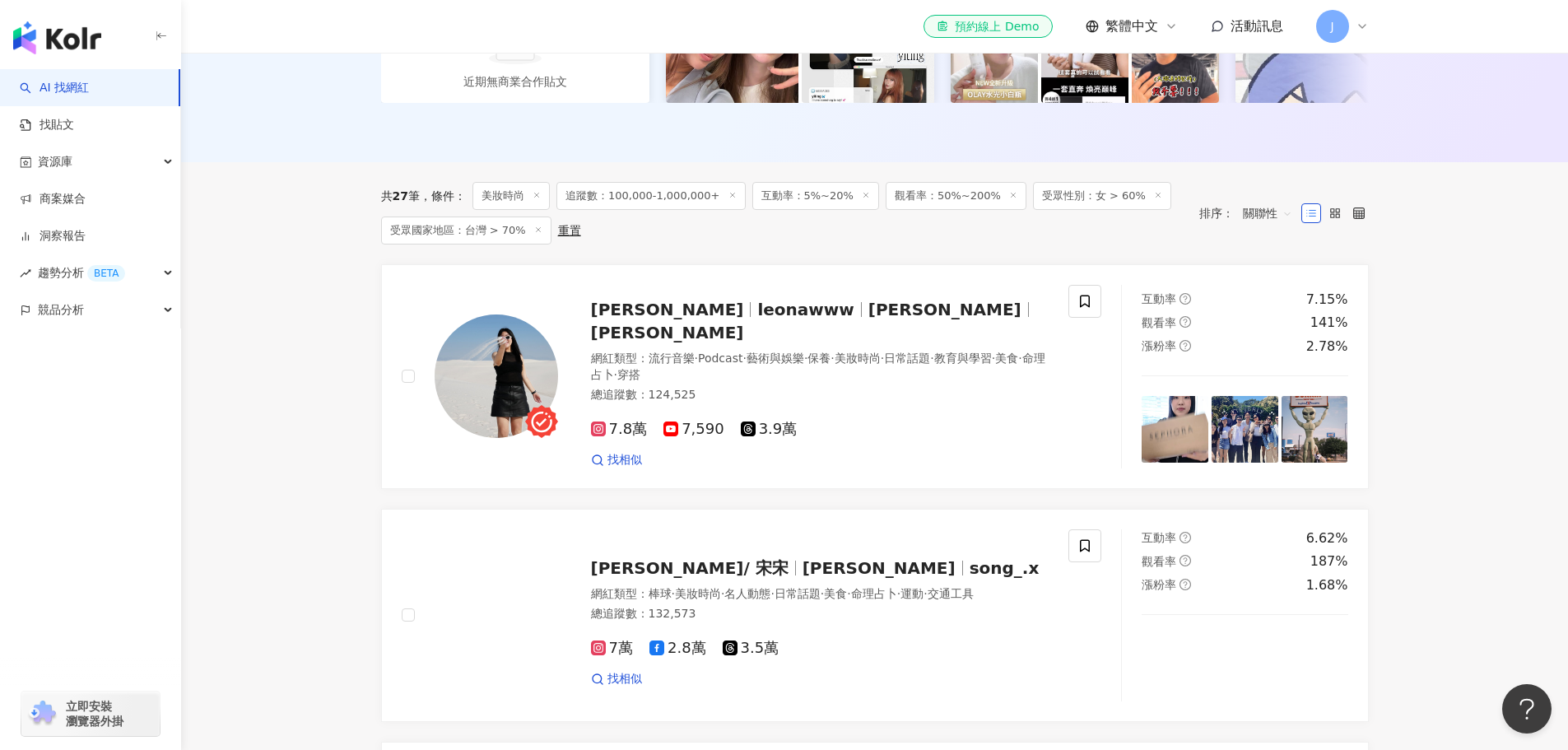
scroll to position [412, 0]
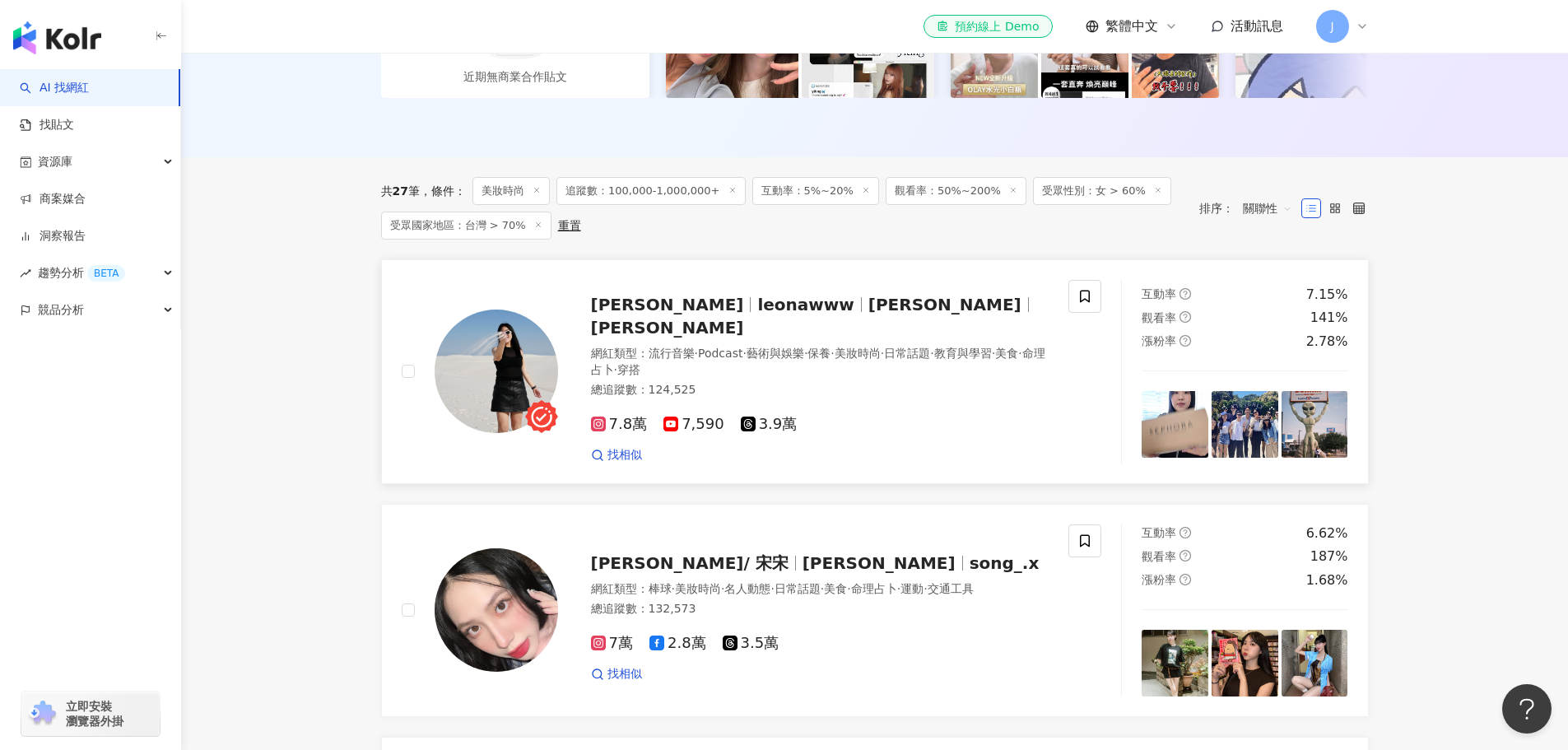
click at [673, 314] on span "[PERSON_NAME]" at bounding box center [667, 305] width 153 height 20
click at [334, 443] on main "不分平台 台灣 搜尋 您可能感興趣： 牙線 防蛀 牙線 防蛀 類型 性別 追蹤數 互動率 觀看率 合作費用預估 更多篩選 篩選條件 關於網紅 互動潛力 受眾輪…" at bounding box center [875, 595] width 1387 height 1909
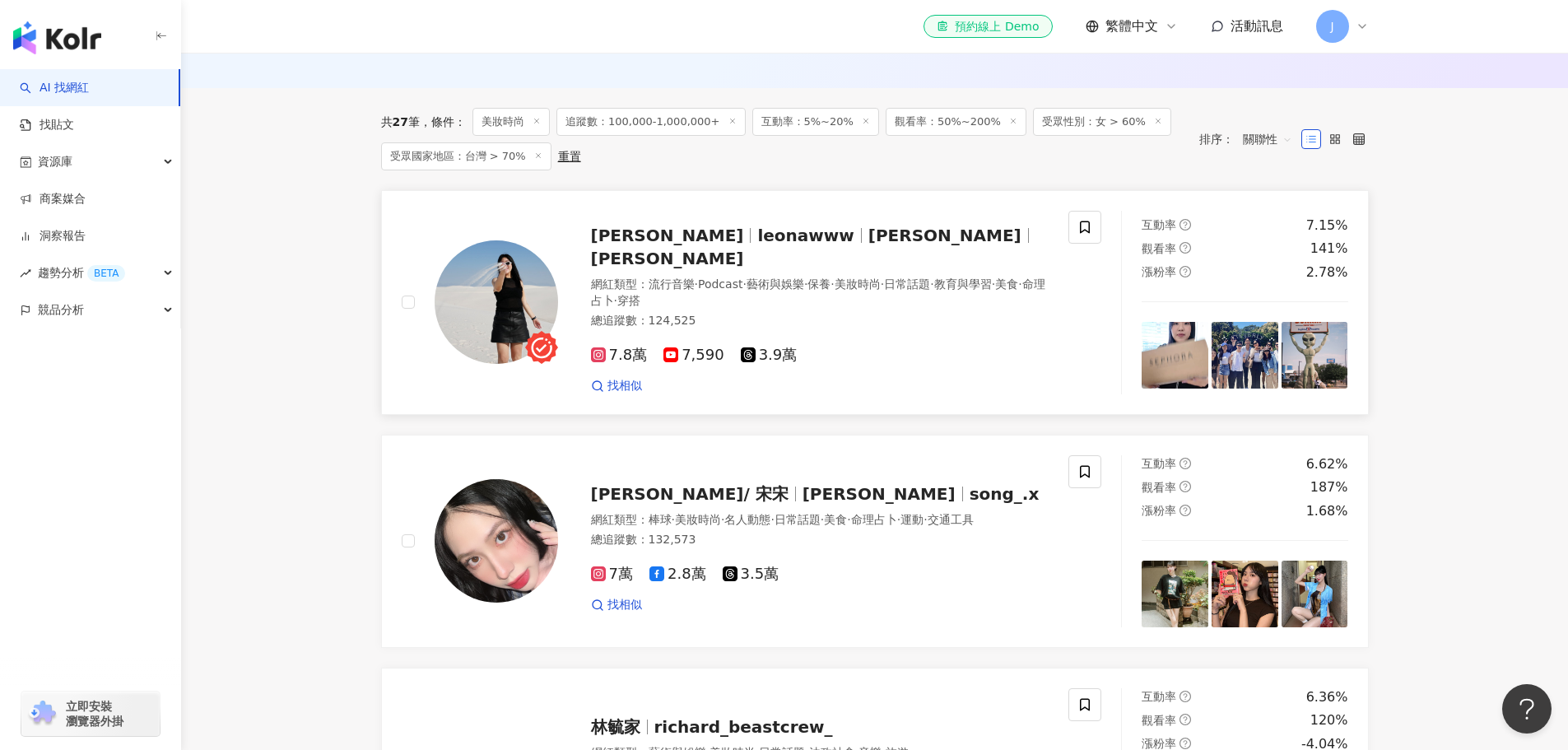
scroll to position [494, 0]
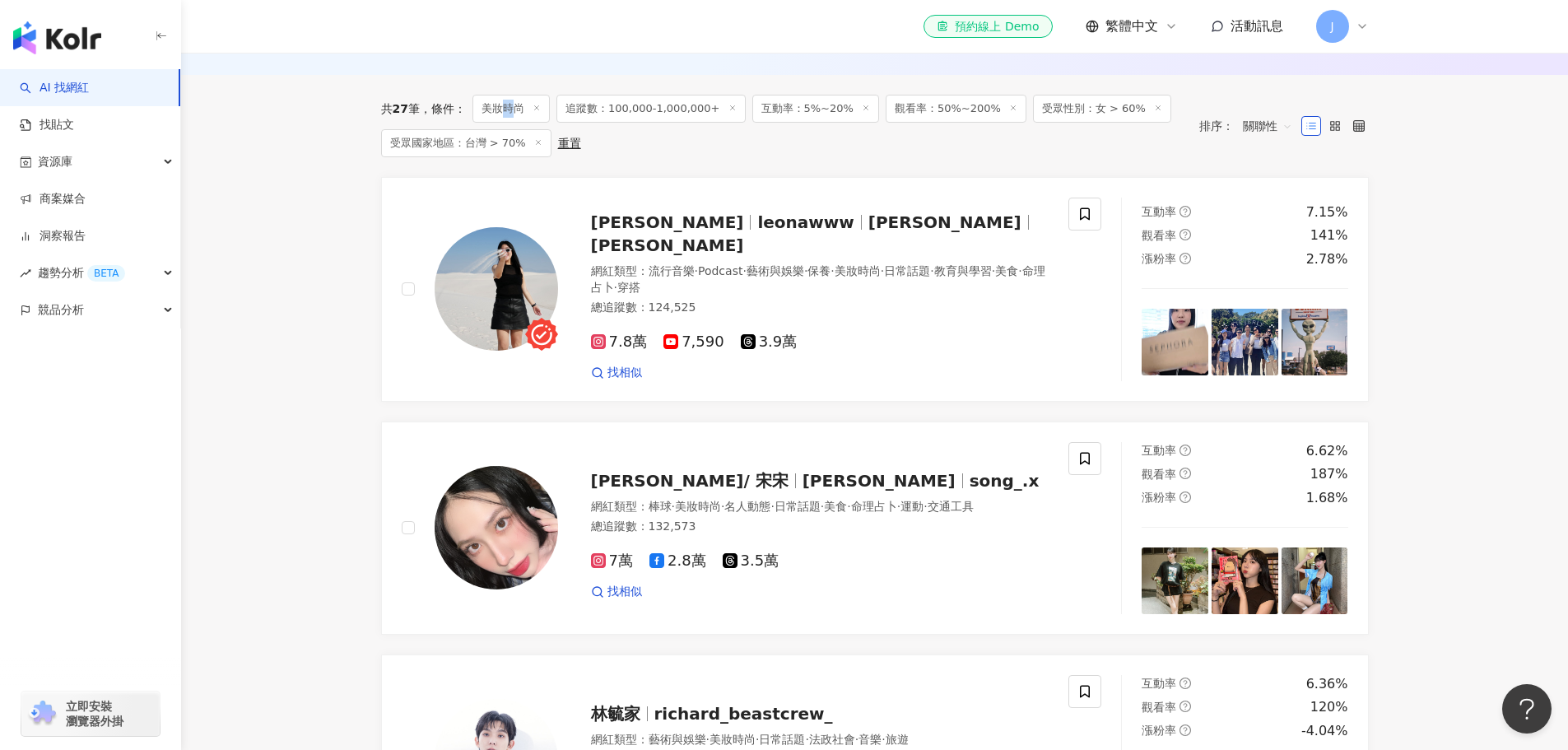
click at [511, 116] on span "美妝時尚" at bounding box center [511, 109] width 78 height 28
click at [287, 193] on main "不分平台 台灣 搜尋 您可能感興趣： 牙線 防蛀 牙線 防蛀 類型 性別 追蹤數 互動率 觀看率 合作費用預估 更多篩選 篩選條件 關於網紅 互動潛力 受眾輪…" at bounding box center [875, 514] width 1387 height 1909
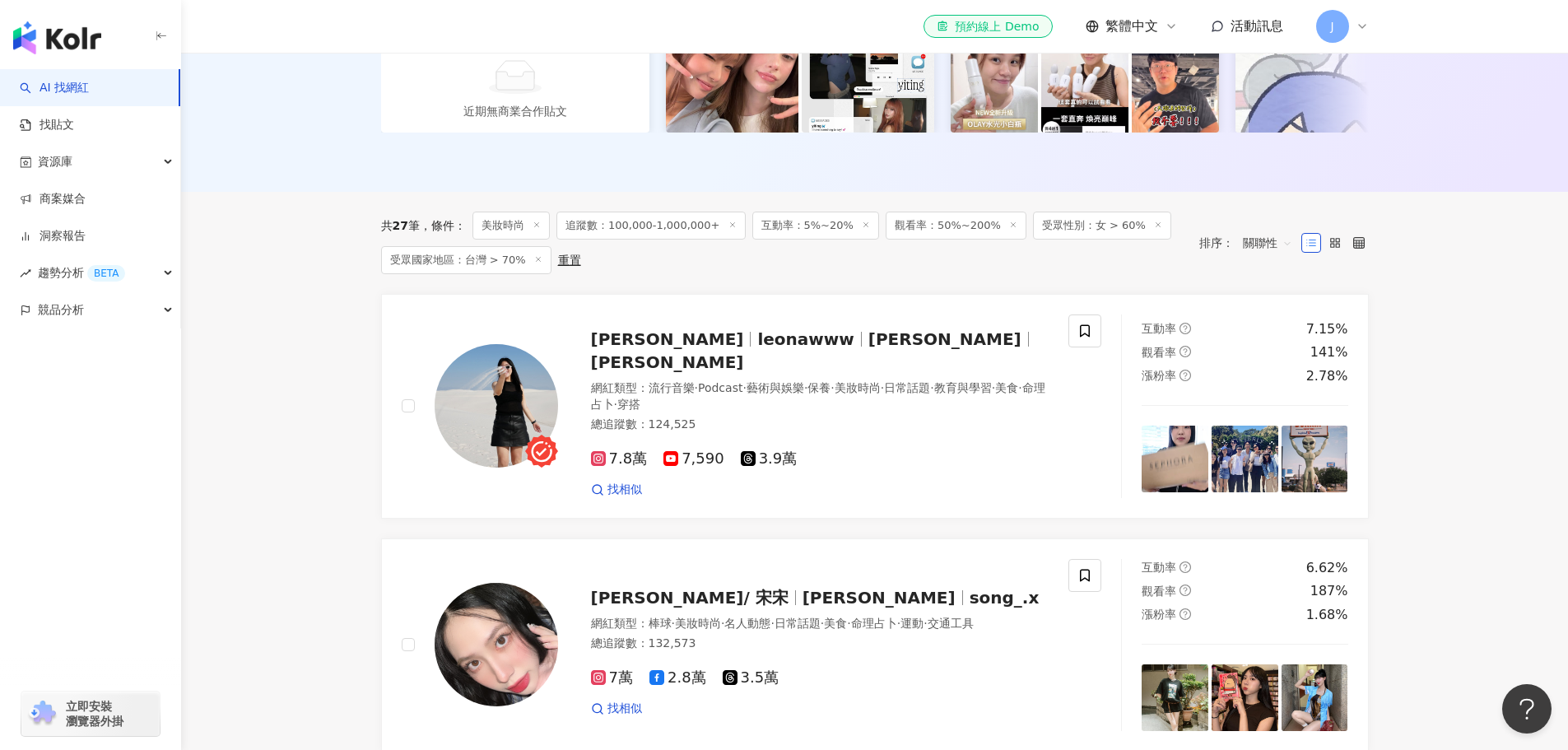
scroll to position [0, 0]
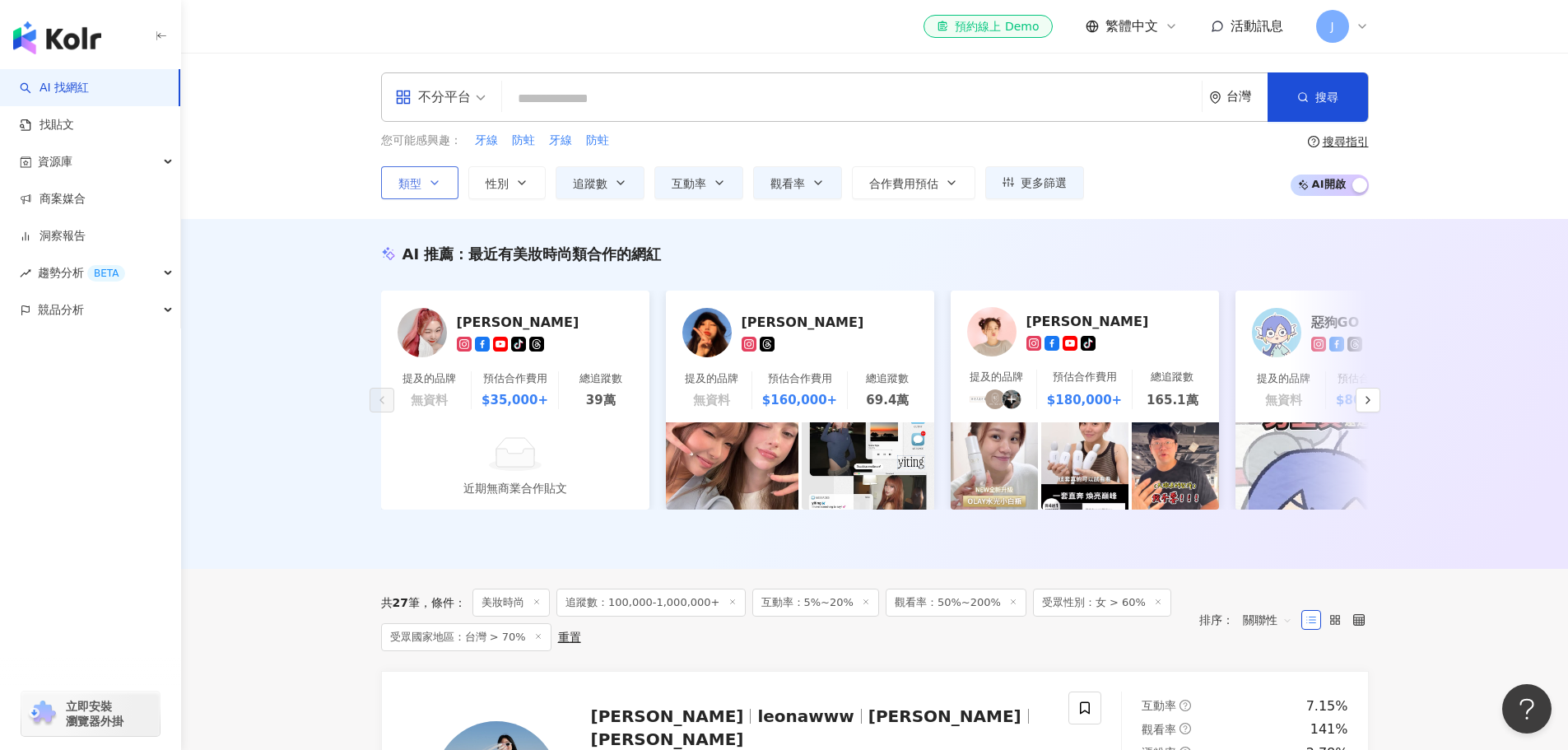
click at [414, 181] on span "類型" at bounding box center [410, 184] width 23 height 13
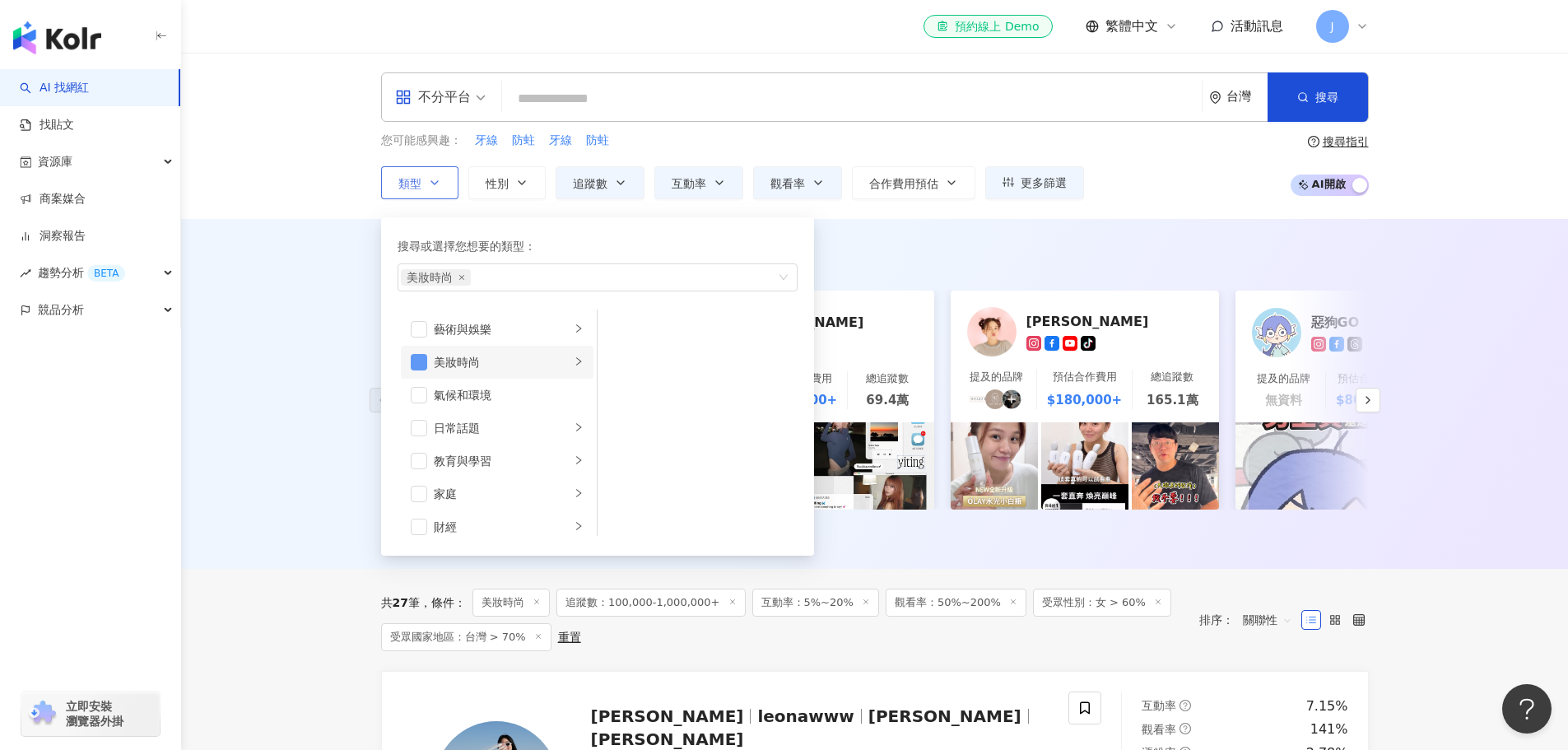
click at [417, 357] on span "button" at bounding box center [419, 362] width 17 height 17
click at [424, 326] on span "button" at bounding box center [419, 329] width 17 height 17
click at [574, 327] on icon "right" at bounding box center [579, 328] width 10 height 10
click at [297, 375] on div "AI 推薦 ： 最近有美妝時尚類合作的網紅 李侑真 tiktok-icon 提及的品牌 無資料 預估合作費用 $35,000+ 總追蹤數 39萬 近期無商業合…" at bounding box center [875, 393] width 1387 height 350
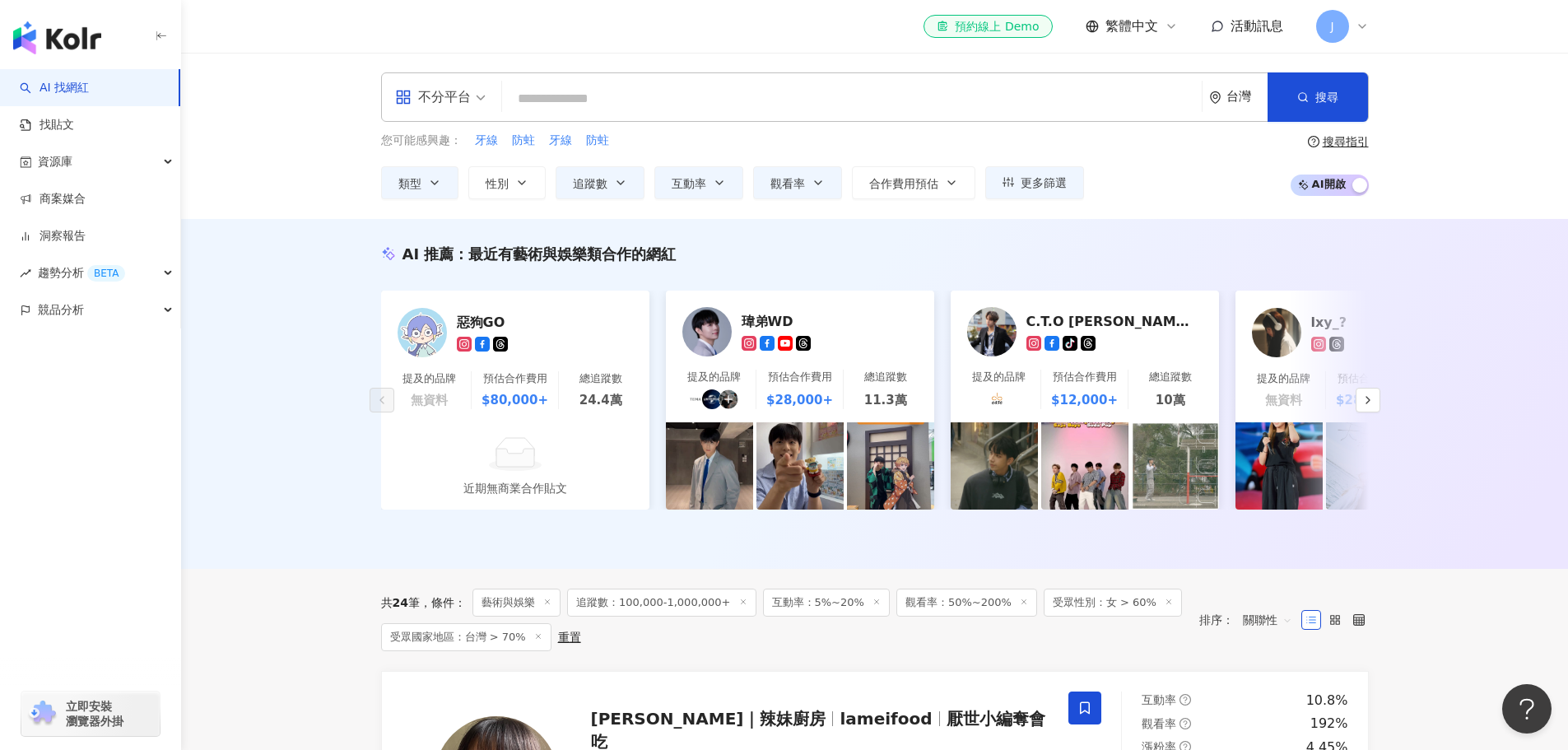
click at [317, 292] on div "AI 推薦 ： 最近有藝術與娛樂類合作的網紅 惡狗GO 提及的品牌 無資料 預估合作費用 $80,000+ 總追蹤數 24.4萬 近期無商業合作貼文 瑋弟WD…" at bounding box center [875, 393] width 1387 height 350
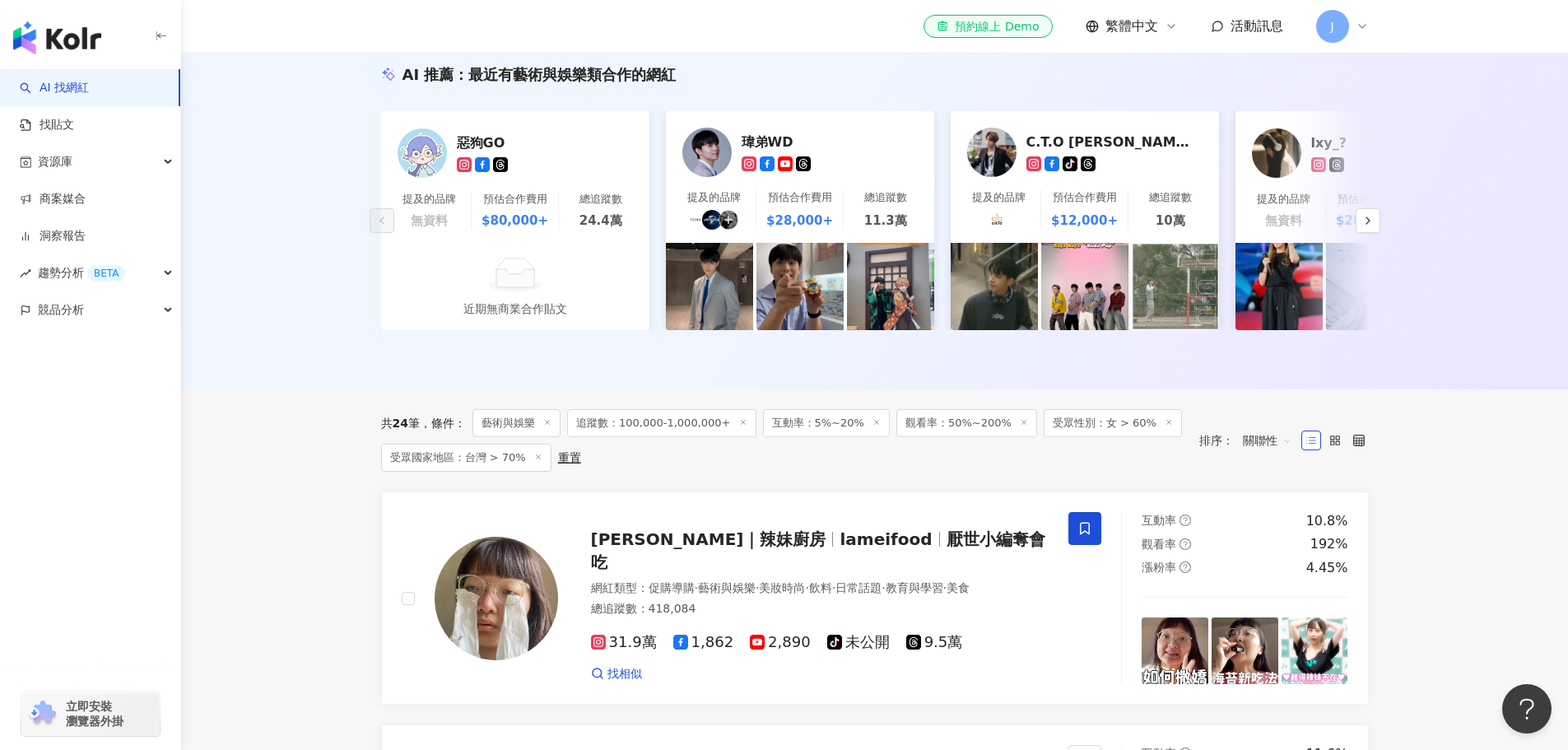
scroll to position [658, 0]
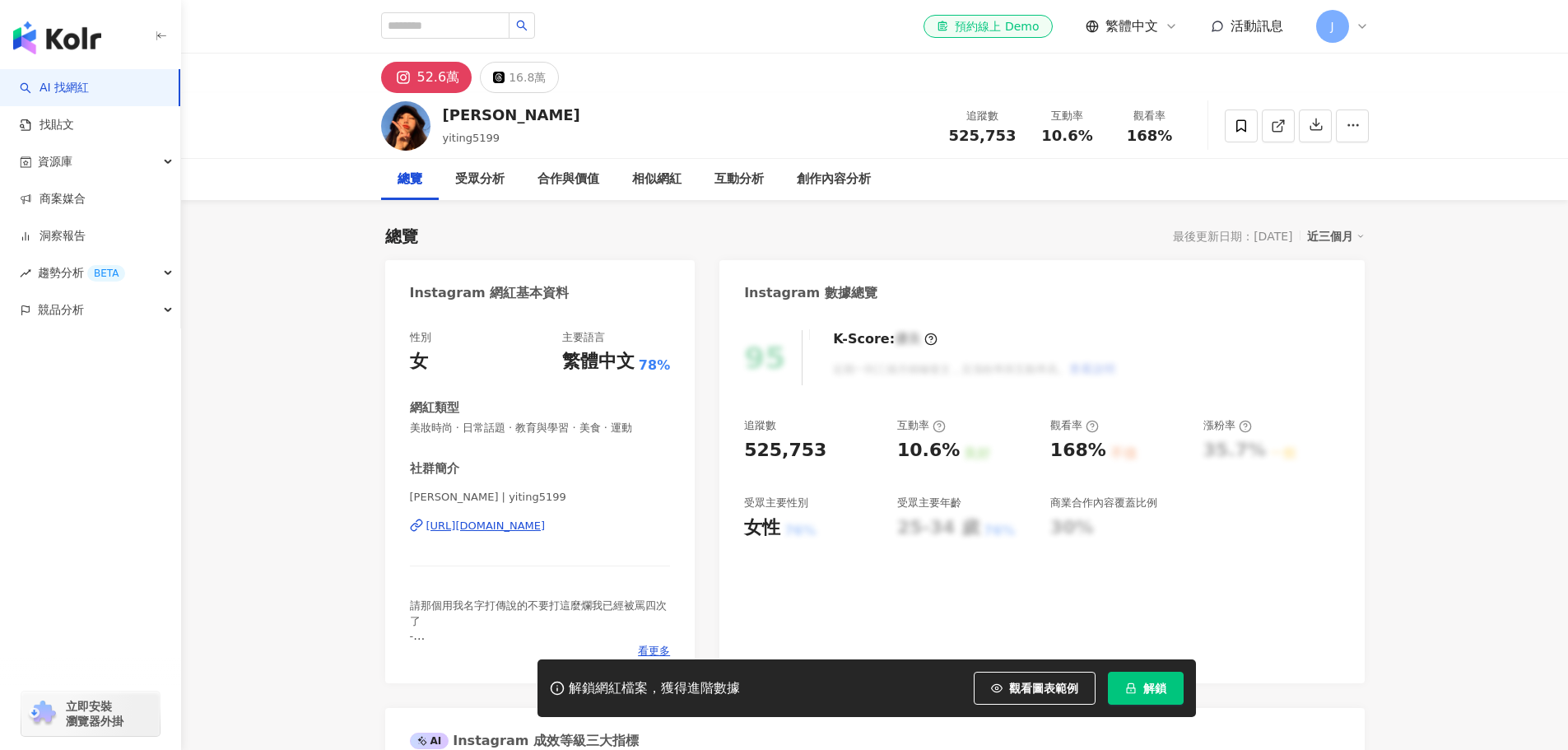
click at [515, 530] on div "[URL][DOMAIN_NAME]" at bounding box center [485, 526] width 119 height 15
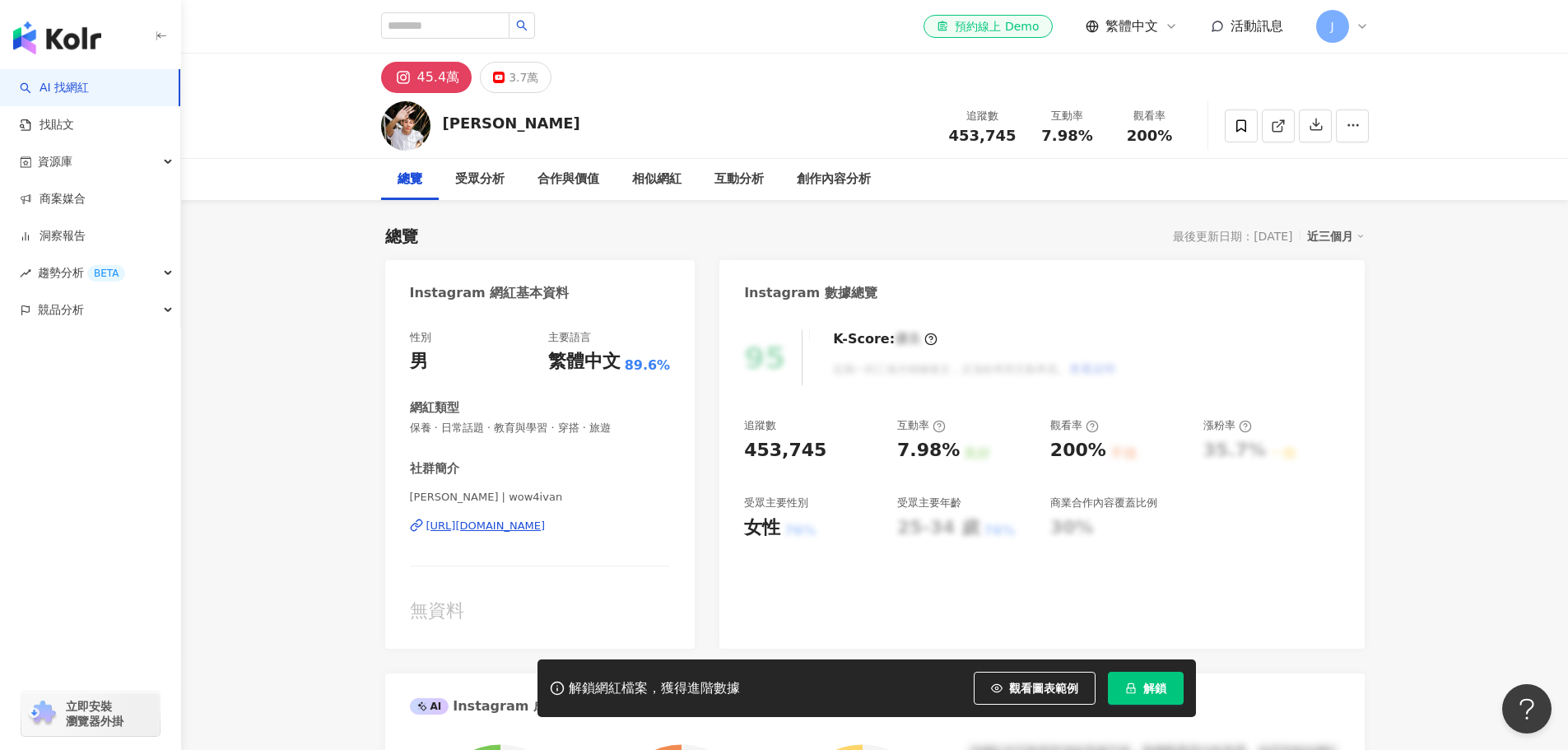
click at [467, 524] on div "https://www.instagram.com/wow4ivan/" at bounding box center [485, 526] width 119 height 15
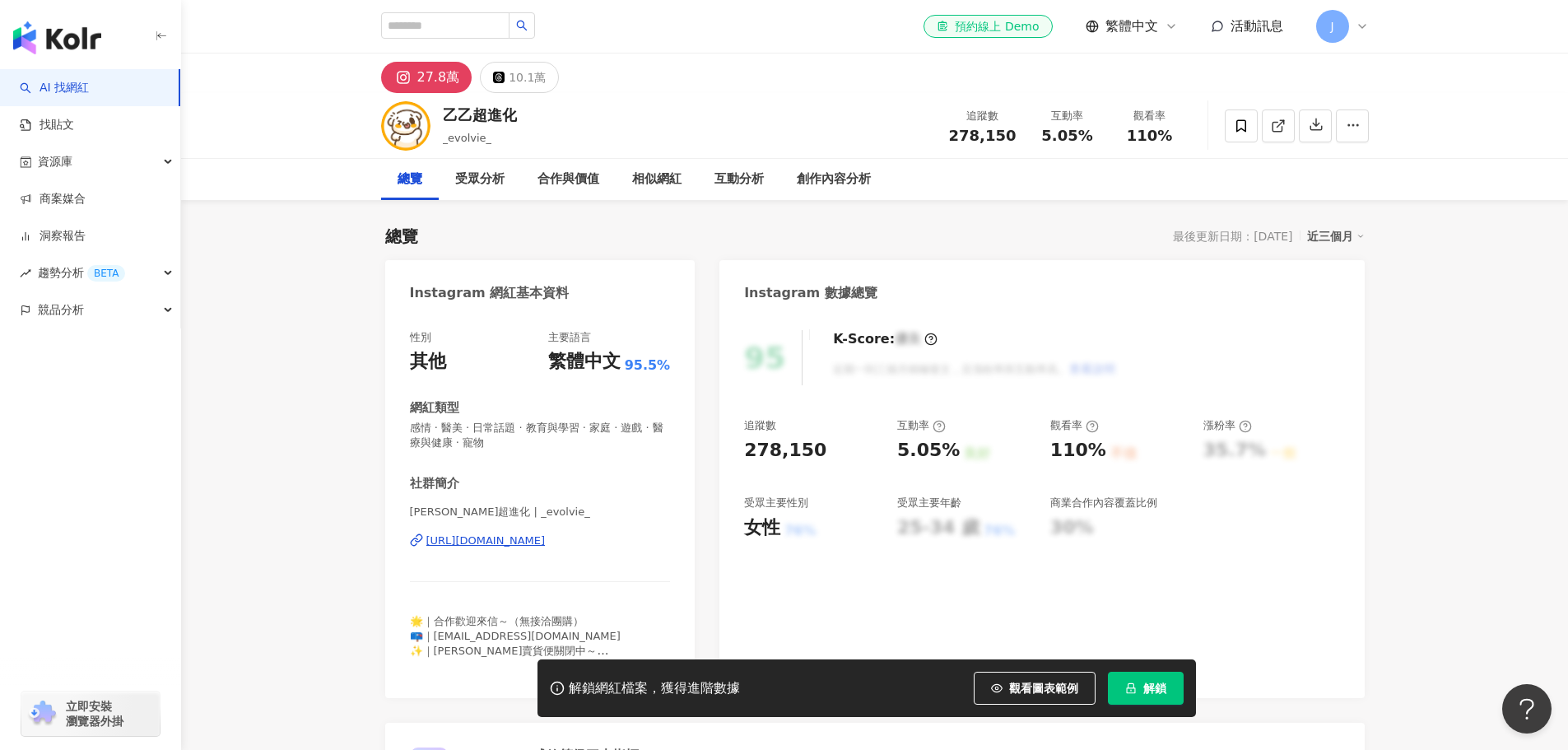
drag, startPoint x: 651, startPoint y: 237, endPoint x: 535, endPoint y: 540, distance: 324.4
click at [535, 540] on div "https://www.instagram.com/_evolvie_/" at bounding box center [485, 541] width 119 height 15
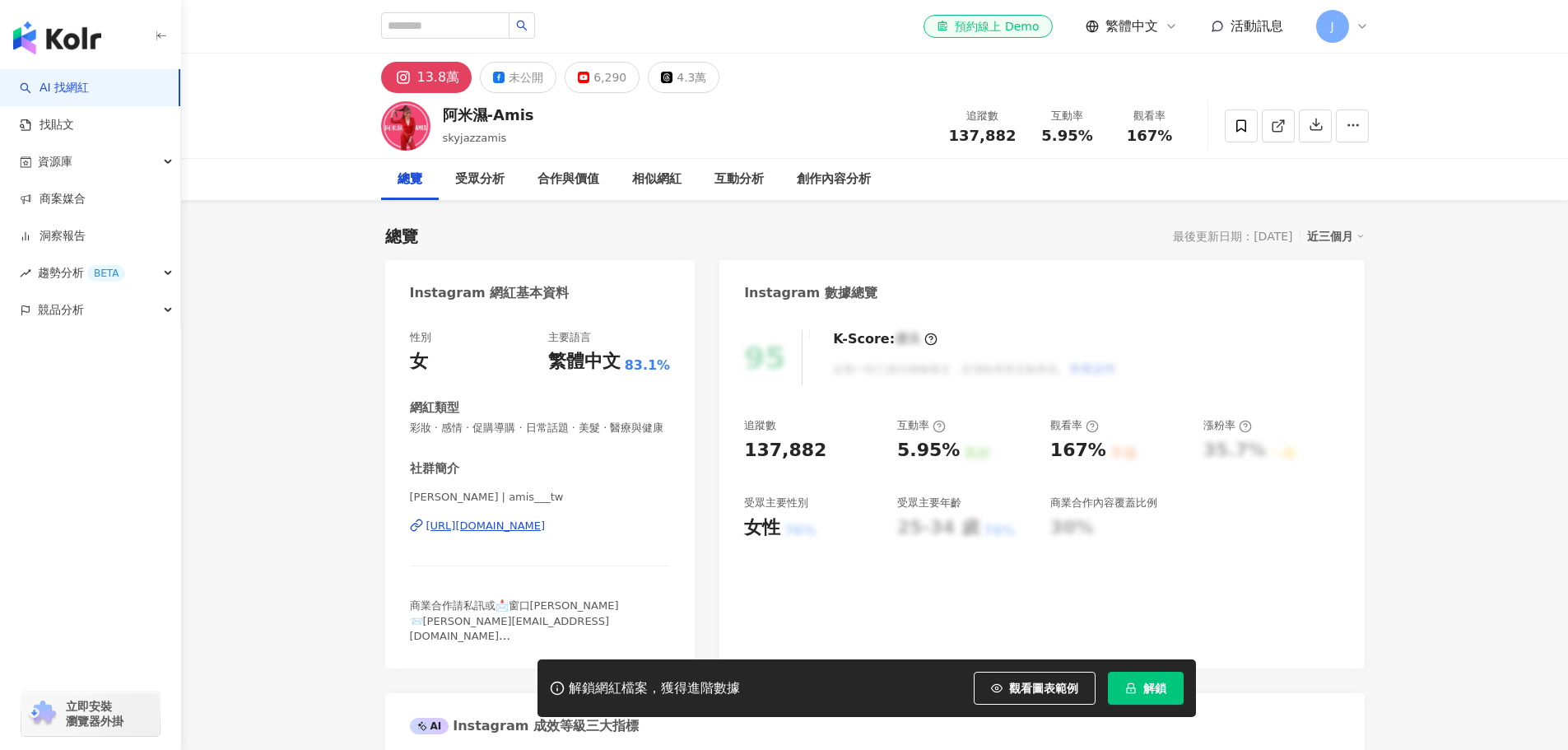
click at [490, 534] on div "https://www.instagram.com/amis___tw/" at bounding box center [485, 526] width 119 height 15
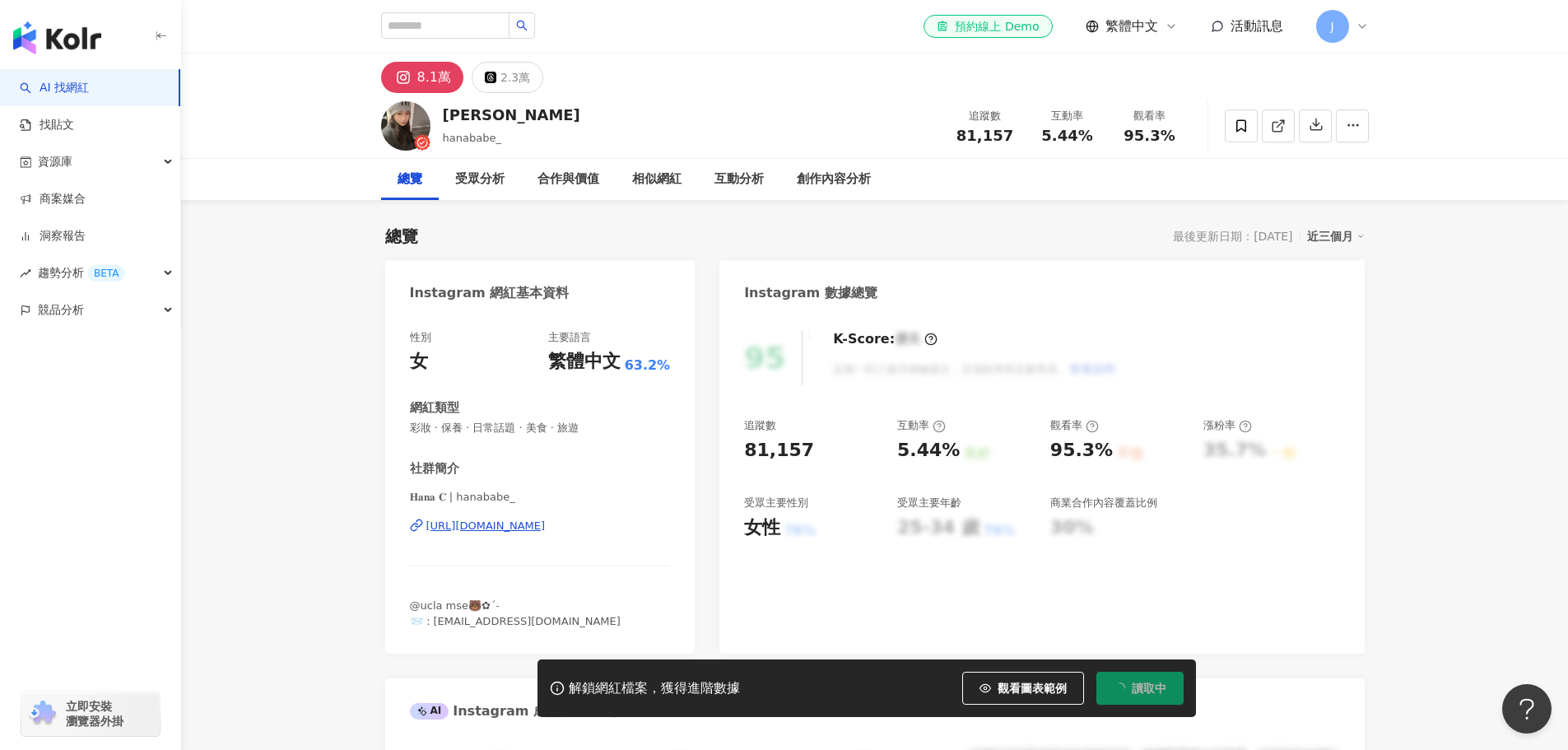
click at [448, 529] on div "https://www.instagram.com/hanababe_/" at bounding box center [485, 526] width 119 height 15
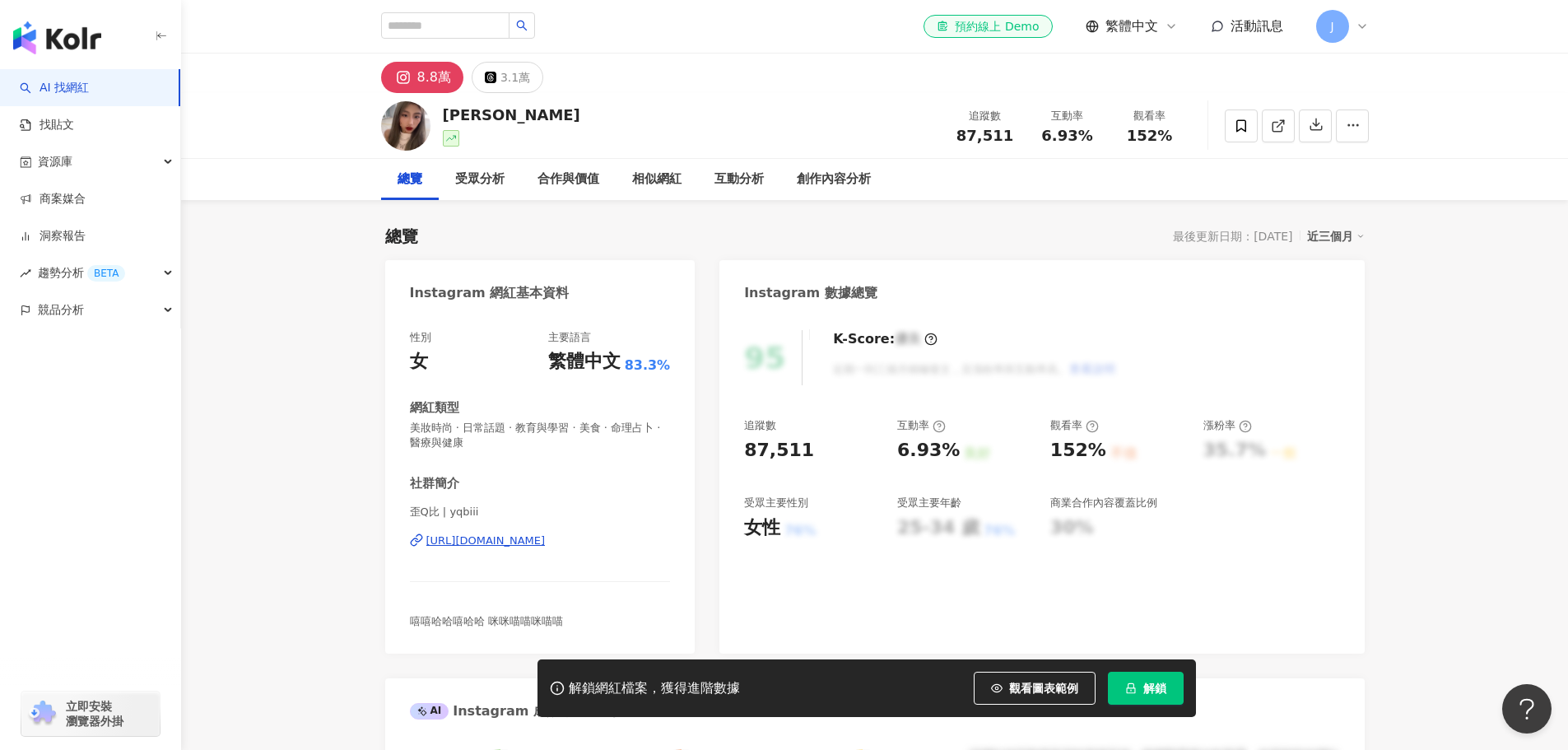
click at [499, 540] on div "https://www.instagram.com/yqbiii/" at bounding box center [485, 541] width 119 height 15
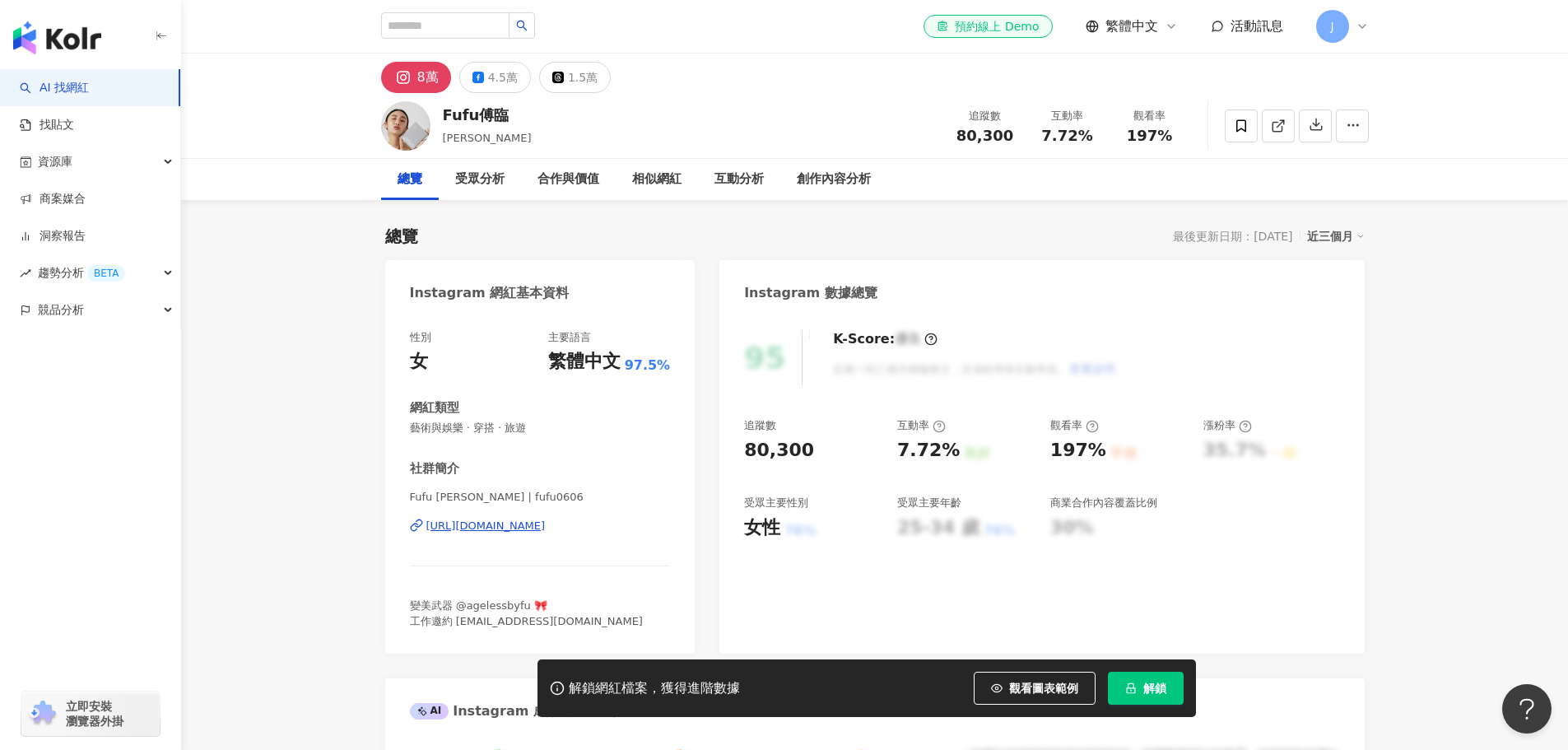
click at [496, 528] on div "[URL][DOMAIN_NAME]" at bounding box center [485, 526] width 119 height 15
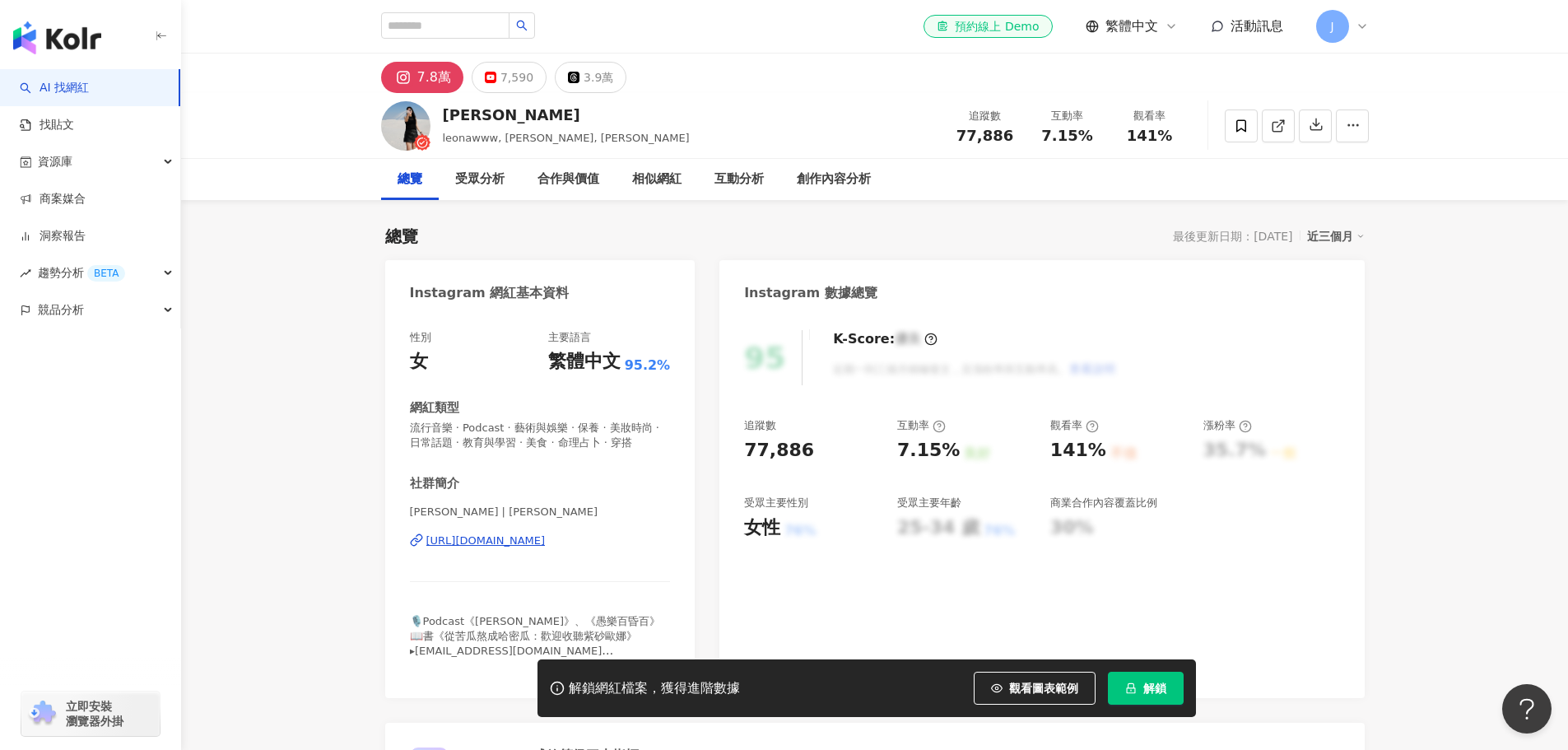
click at [535, 548] on div "[URL][DOMAIN_NAME]" at bounding box center [485, 541] width 119 height 15
click at [1248, 119] on icon at bounding box center [1241, 126] width 15 height 15
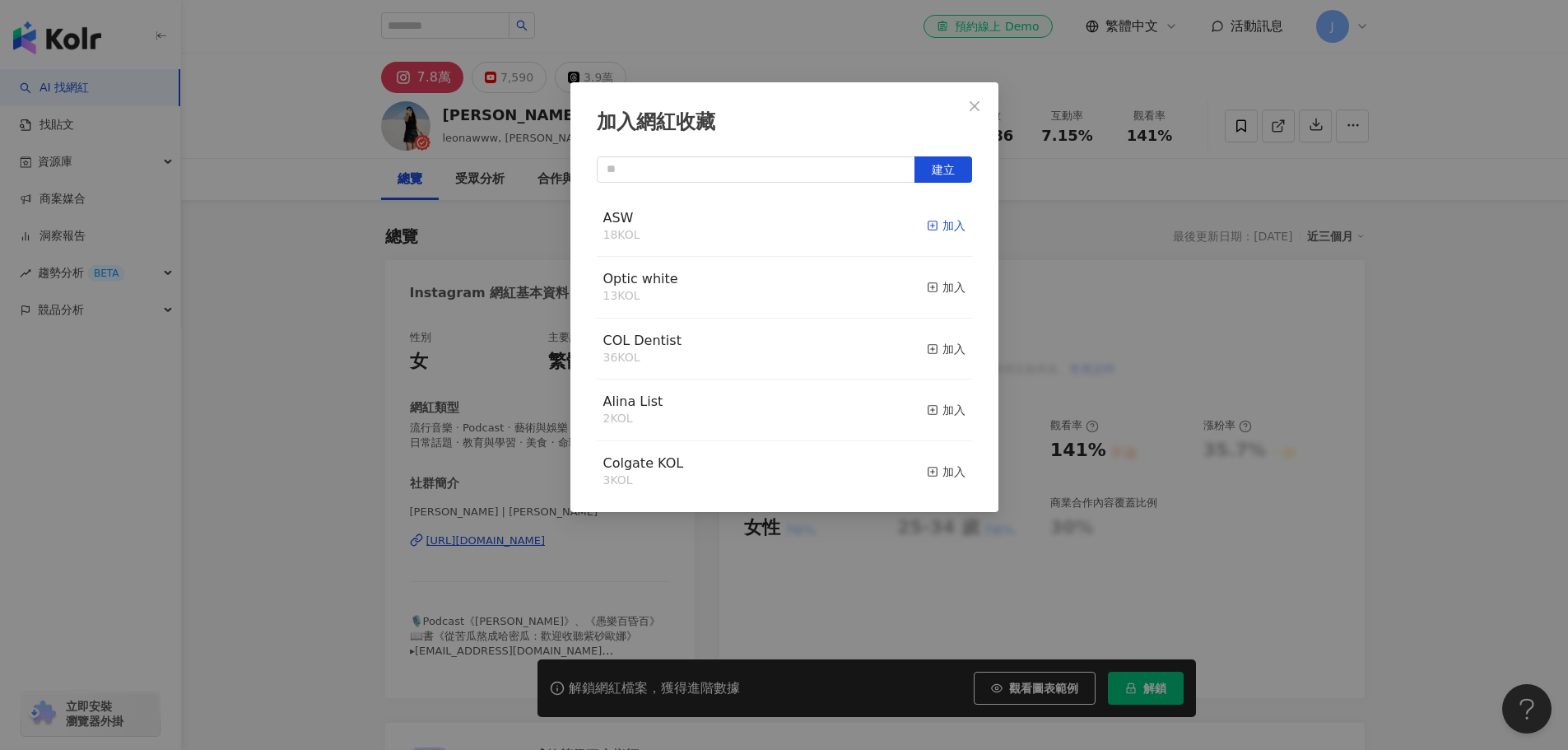
click at [941, 228] on div "加入" at bounding box center [946, 226] width 38 height 18
click at [975, 104] on icon "close" at bounding box center [975, 106] width 13 height 13
